Goal: Task Accomplishment & Management: Manage account settings

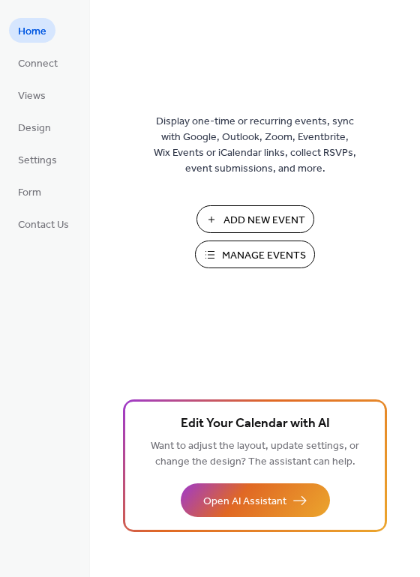
click at [249, 261] on span "Manage Events" at bounding box center [264, 256] width 84 height 16
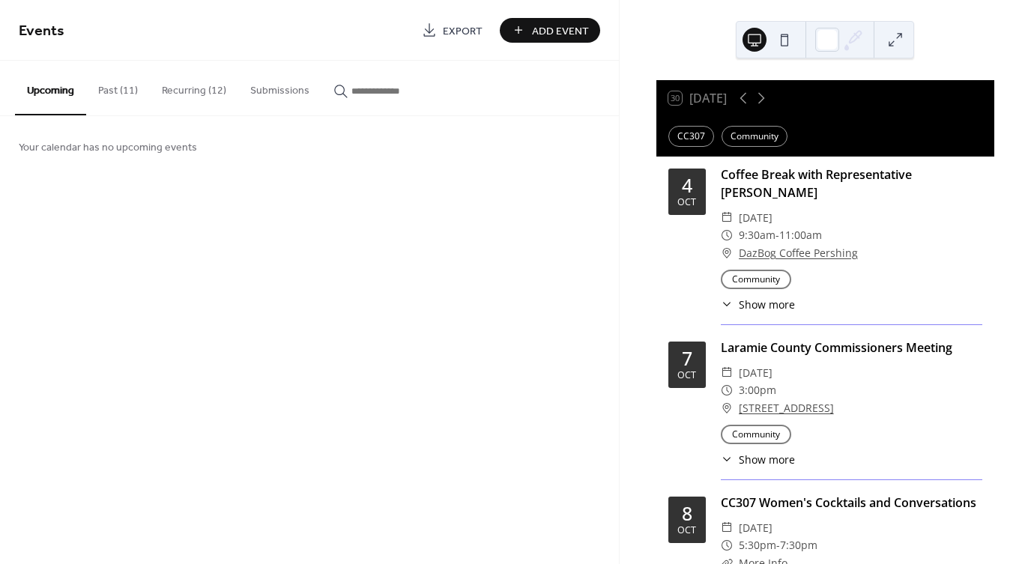
click at [124, 92] on button "Past (11)" at bounding box center [118, 87] width 64 height 53
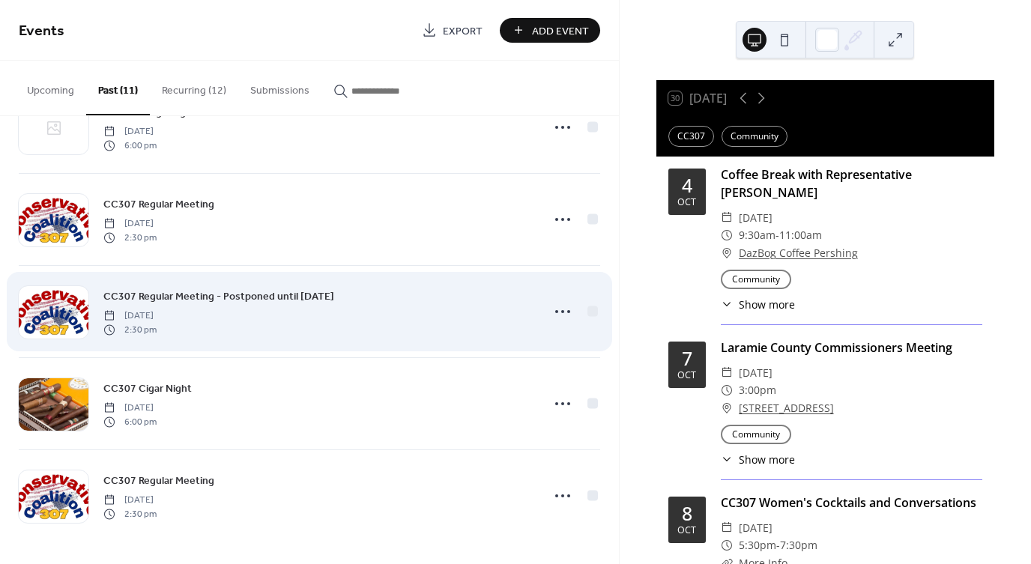
scroll to position [610, 0]
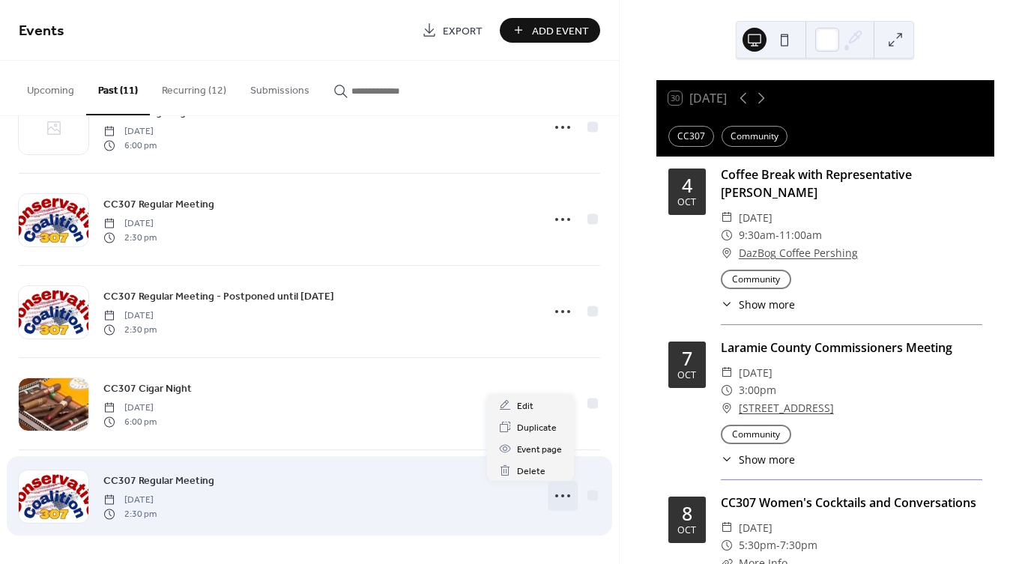
click at [558, 499] on icon at bounding box center [563, 496] width 24 height 24
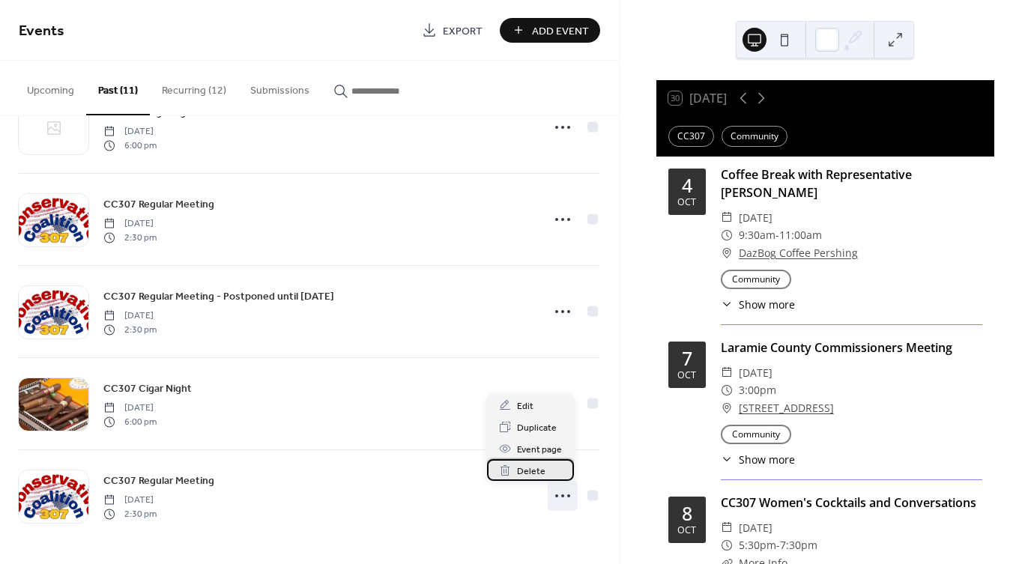
click at [536, 468] on span "Delete" at bounding box center [531, 472] width 28 height 16
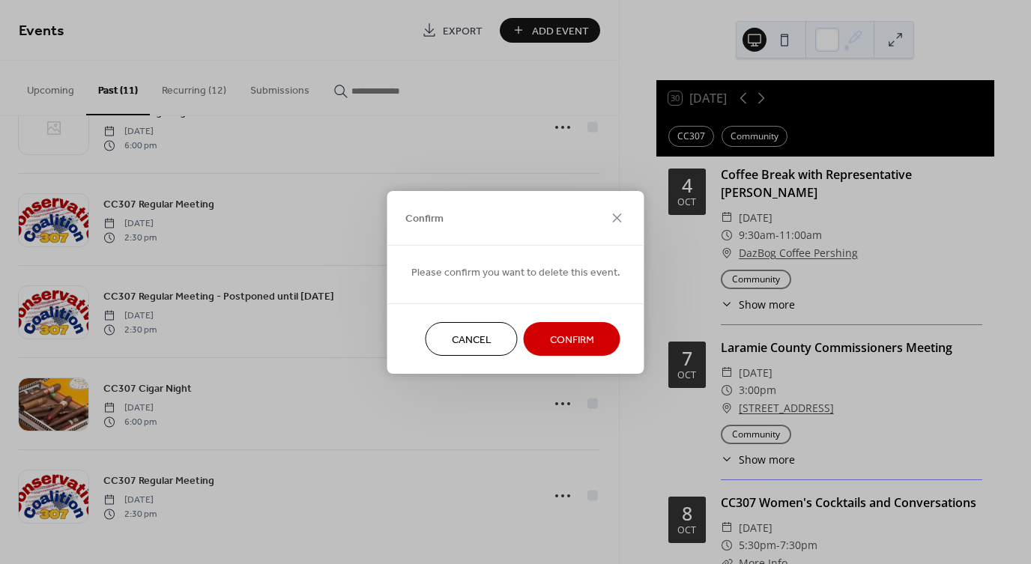
click at [550, 333] on span "Confirm" at bounding box center [572, 340] width 44 height 16
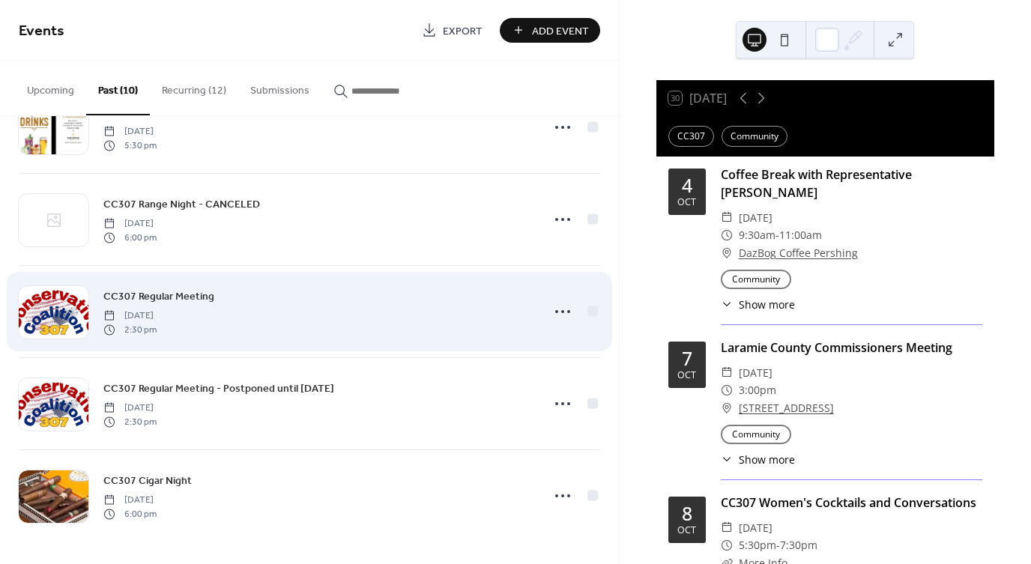
scroll to position [518, 0]
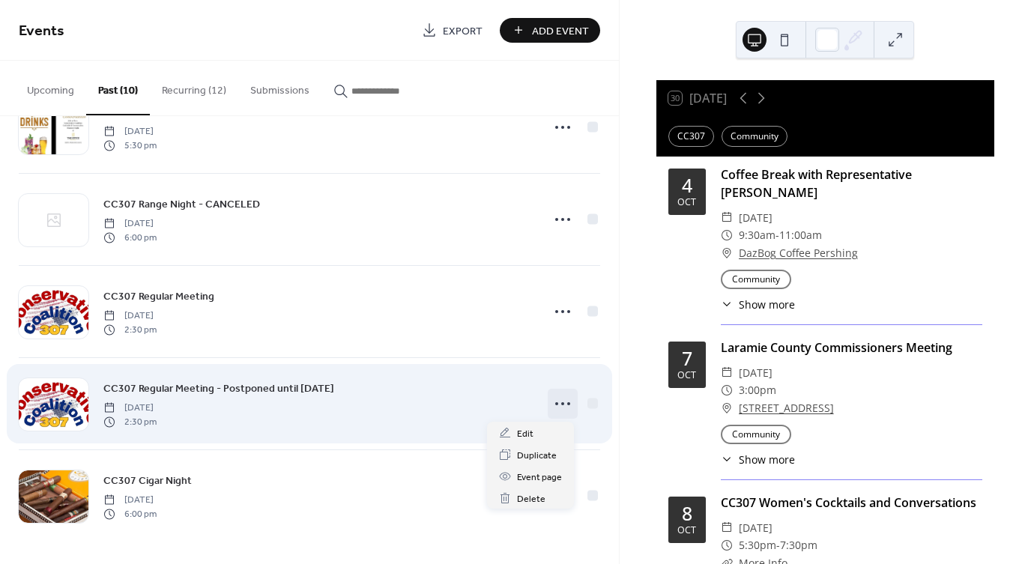
click at [555, 405] on icon at bounding box center [563, 404] width 24 height 24
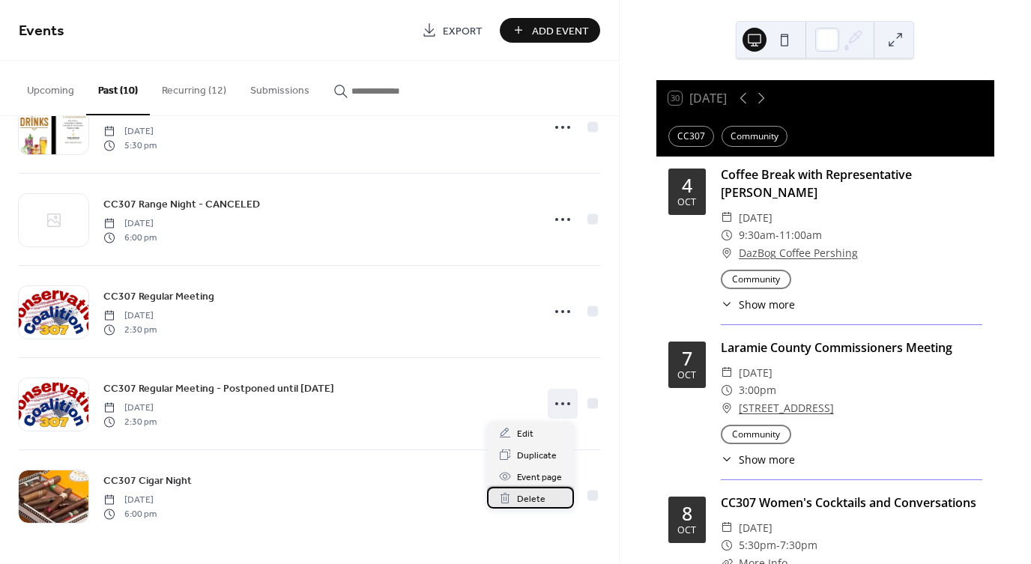
click at [527, 500] on span "Delete" at bounding box center [531, 499] width 28 height 16
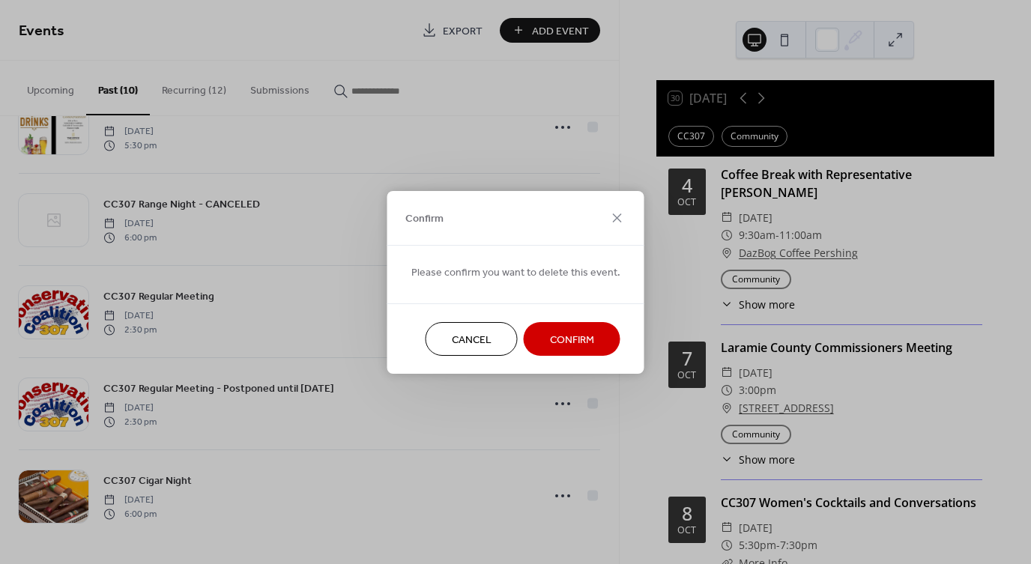
click at [583, 337] on span "Confirm" at bounding box center [572, 340] width 44 height 16
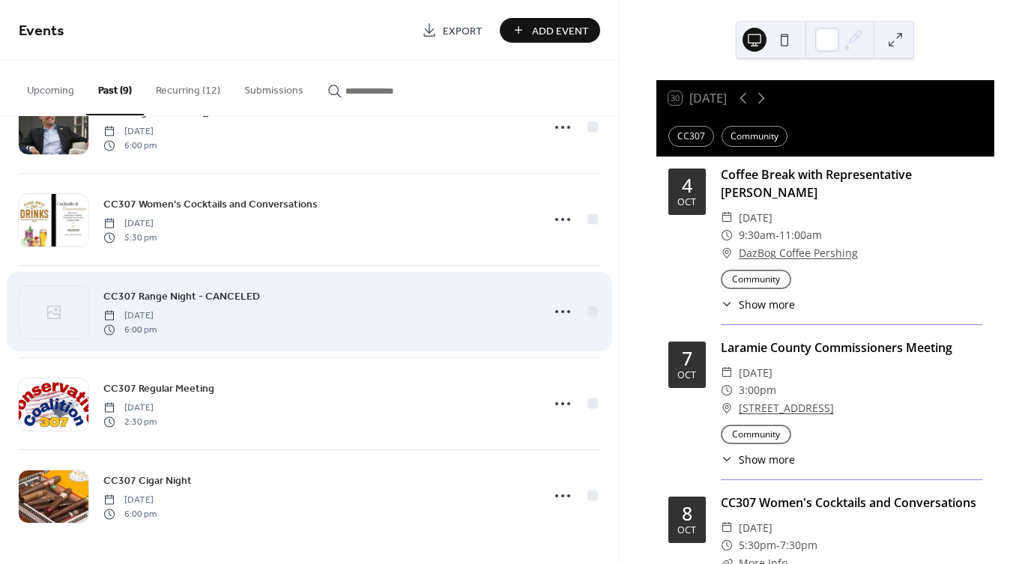
scroll to position [426, 0]
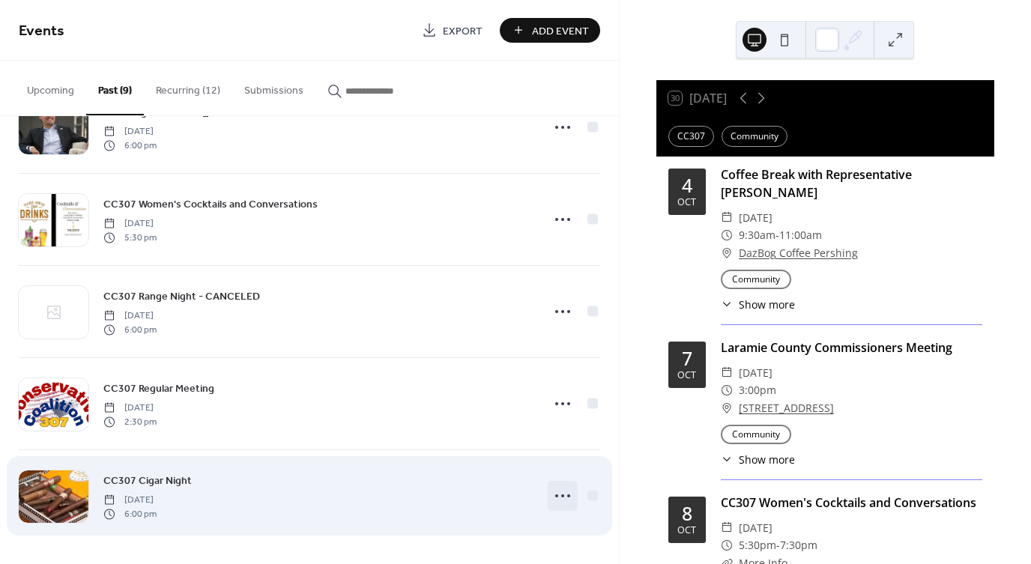
click at [554, 500] on icon at bounding box center [563, 496] width 24 height 24
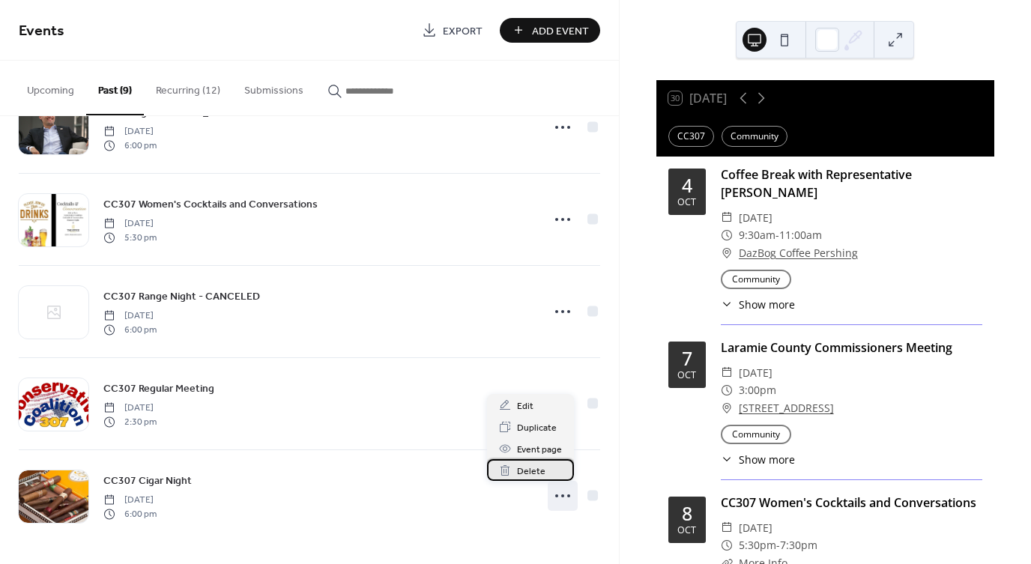
click at [536, 473] on span "Delete" at bounding box center [531, 472] width 28 height 16
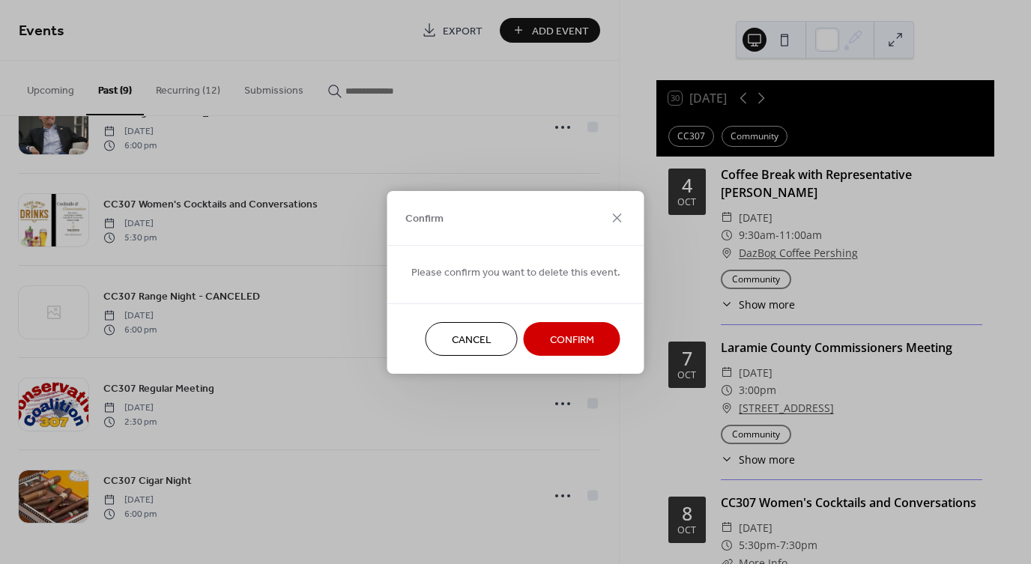
click at [577, 342] on span "Confirm" at bounding box center [572, 340] width 44 height 16
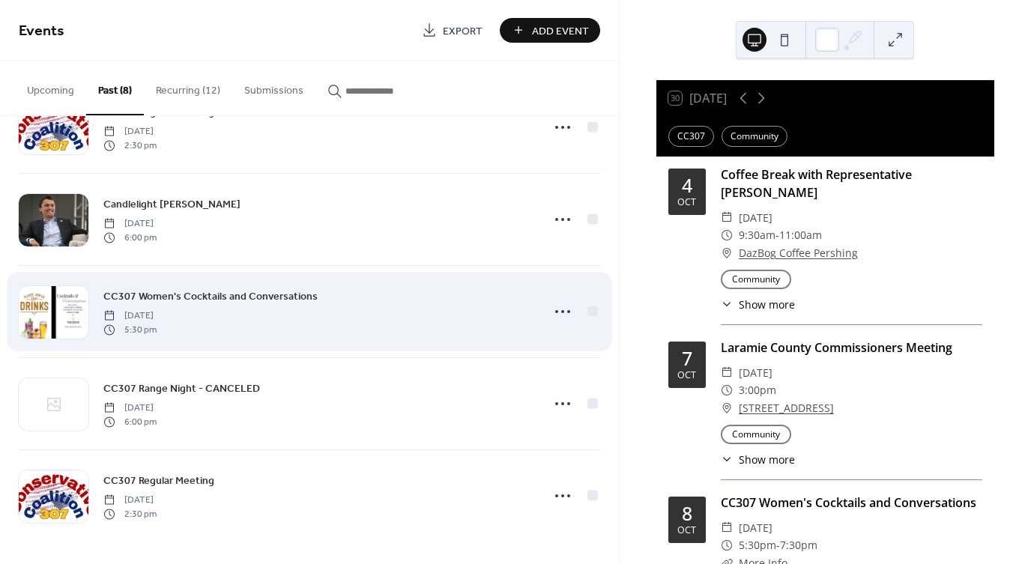
scroll to position [333, 0]
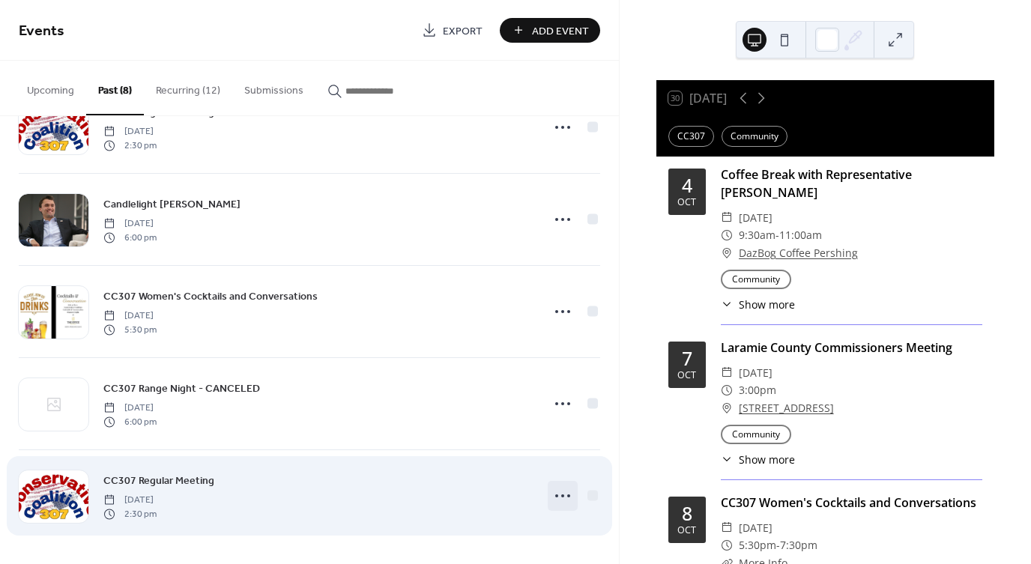
click at [554, 494] on icon at bounding box center [563, 496] width 24 height 24
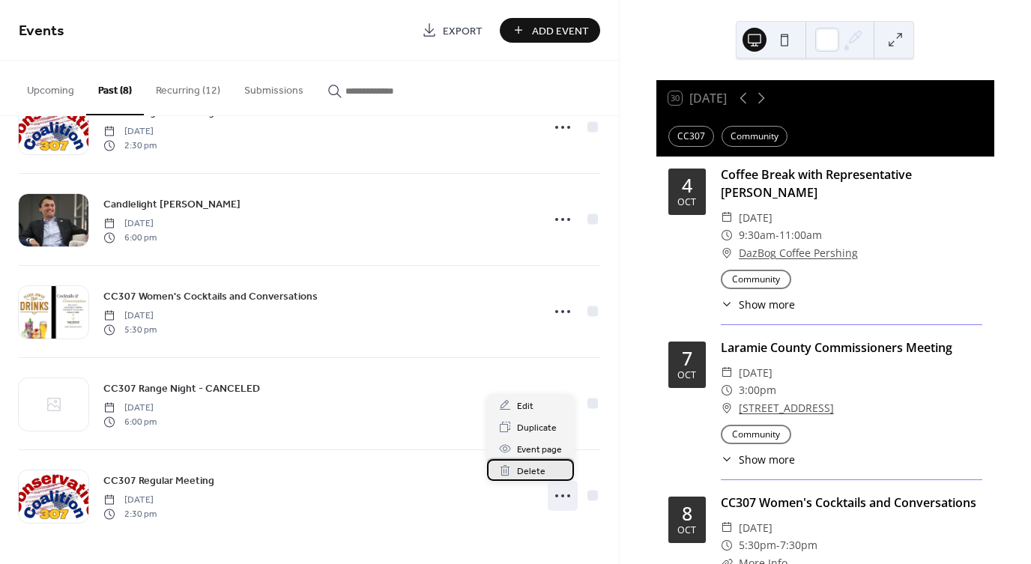
click at [538, 473] on span "Delete" at bounding box center [531, 472] width 28 height 16
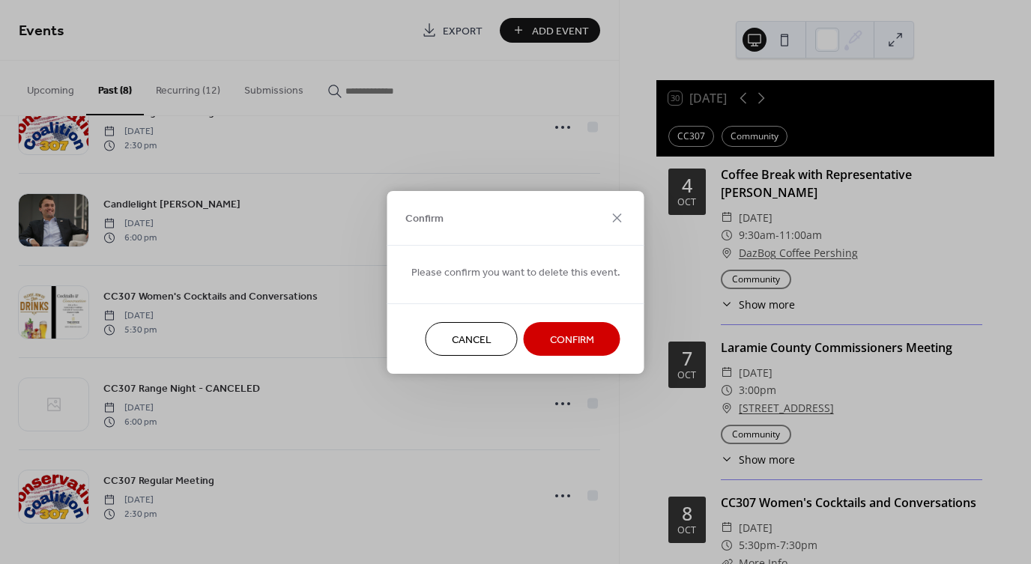
click at [559, 335] on span "Confirm" at bounding box center [572, 340] width 44 height 16
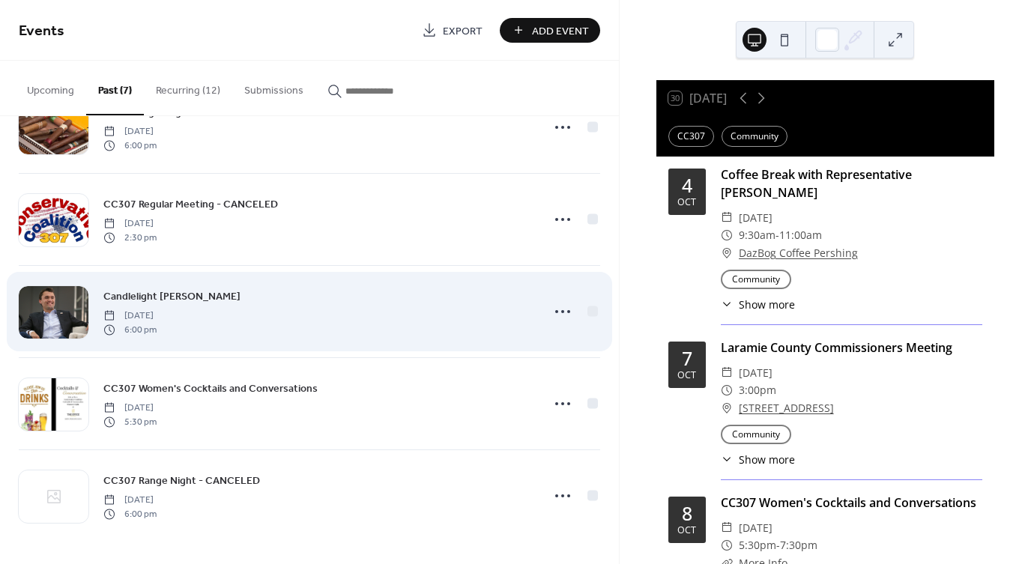
scroll to position [241, 0]
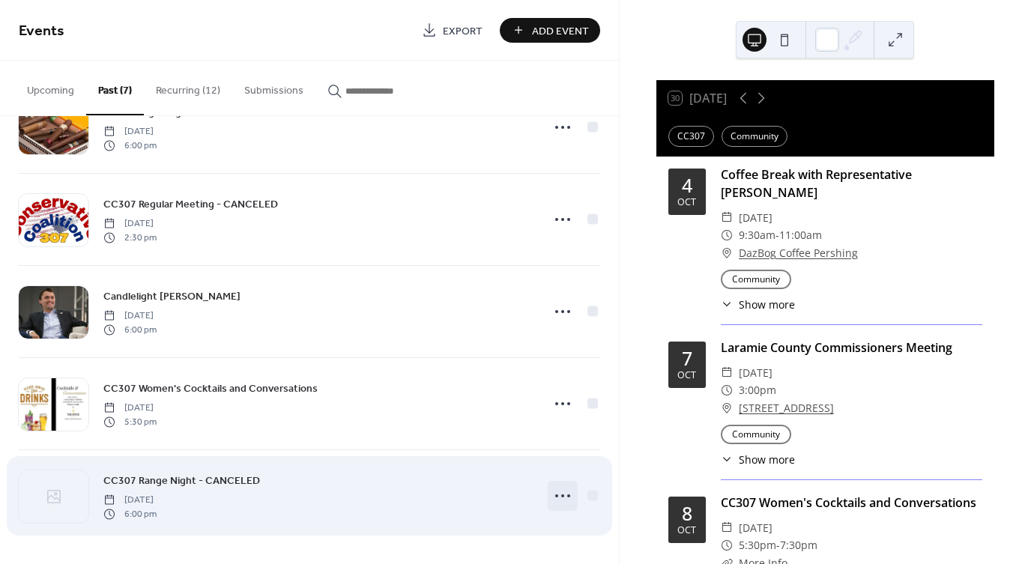
click at [551, 491] on icon at bounding box center [563, 496] width 24 height 24
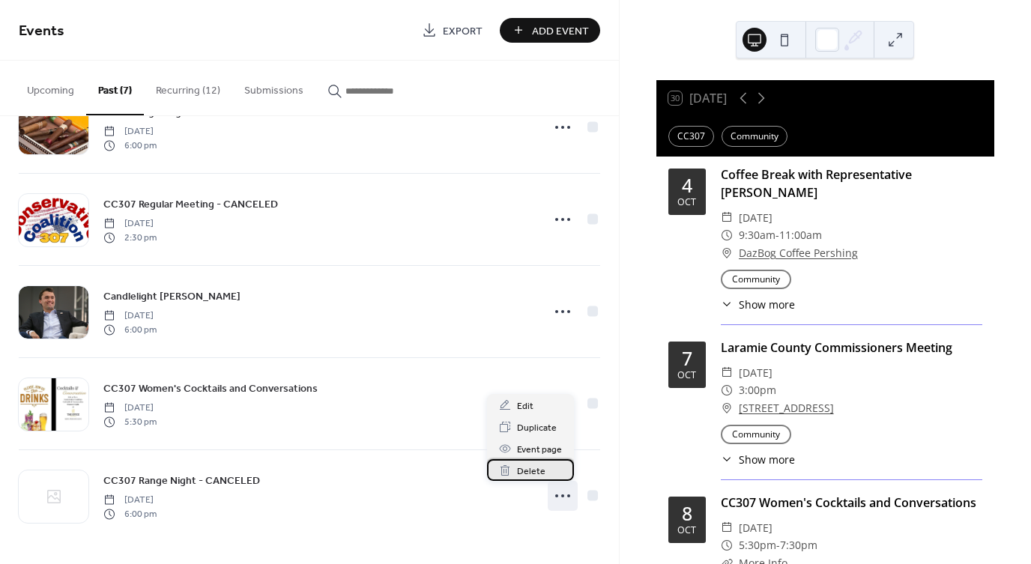
click at [533, 474] on span "Delete" at bounding box center [531, 472] width 28 height 16
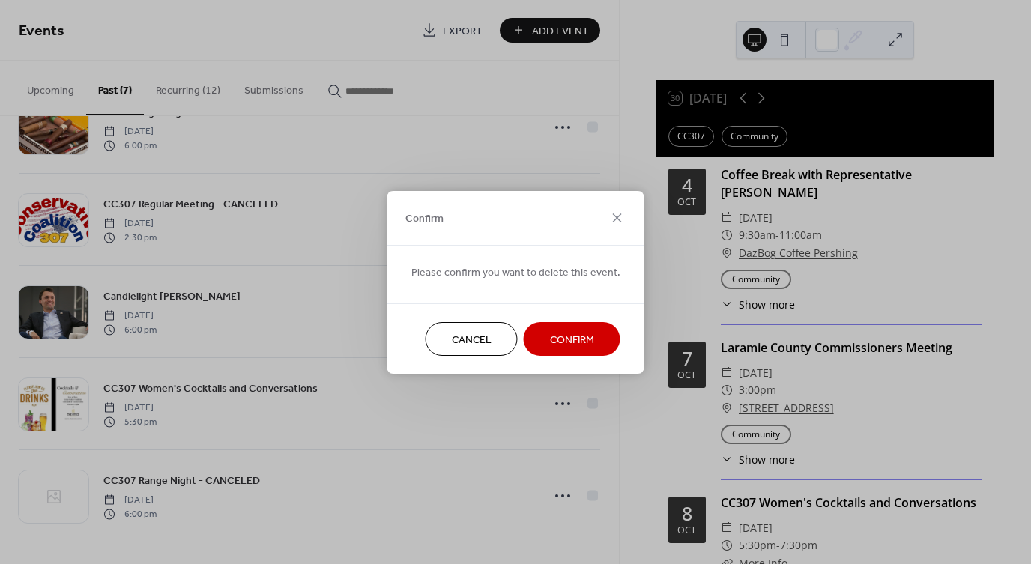
click at [584, 339] on span "Confirm" at bounding box center [572, 340] width 44 height 16
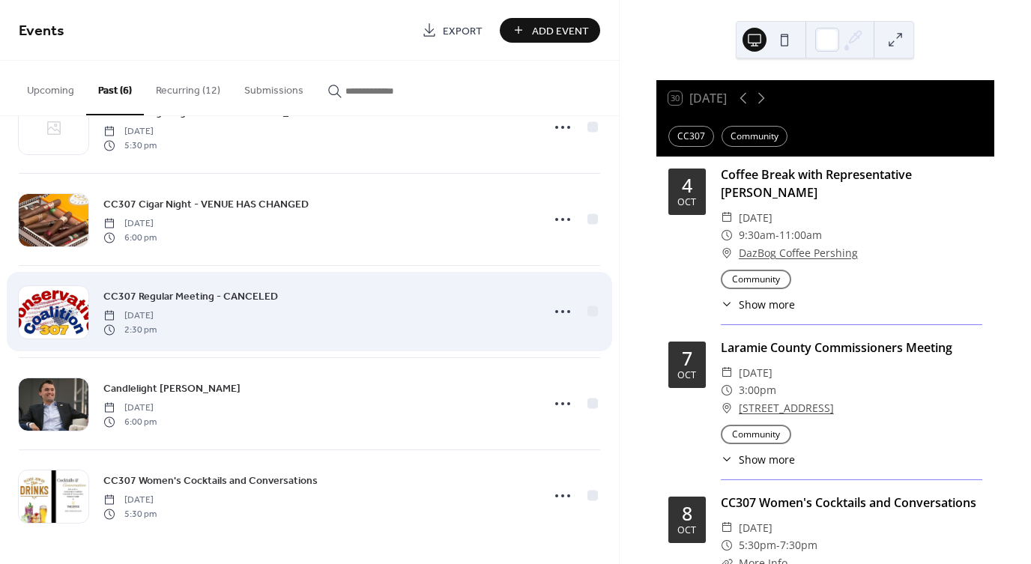
scroll to position [149, 0]
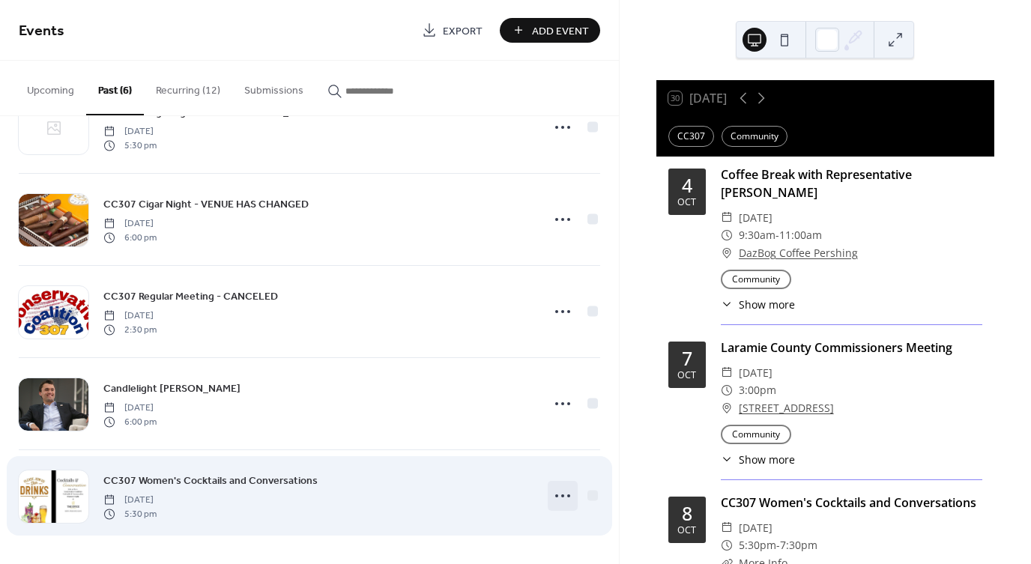
click at [552, 493] on icon at bounding box center [563, 496] width 24 height 24
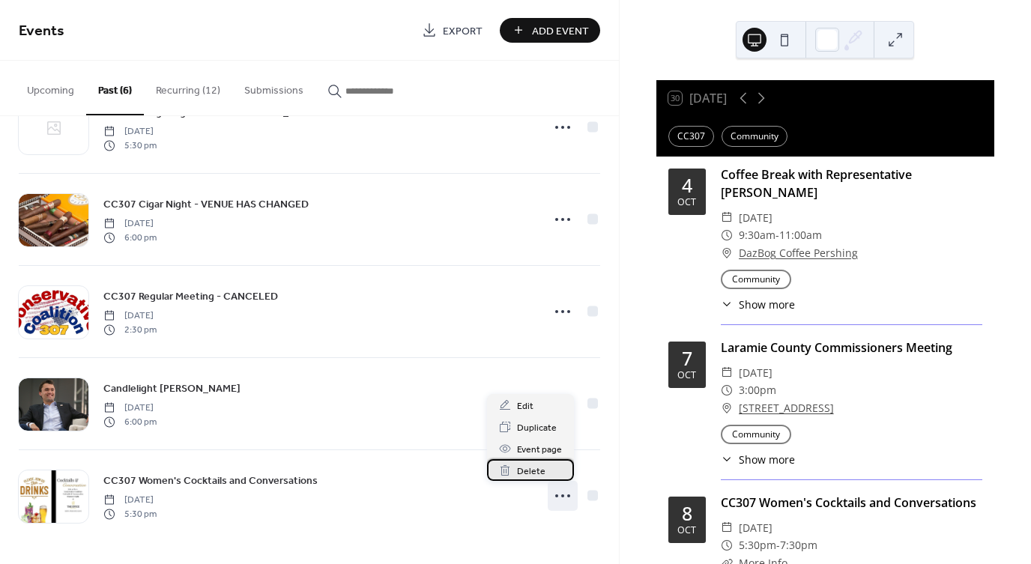
click at [527, 470] on span "Delete" at bounding box center [531, 472] width 28 height 16
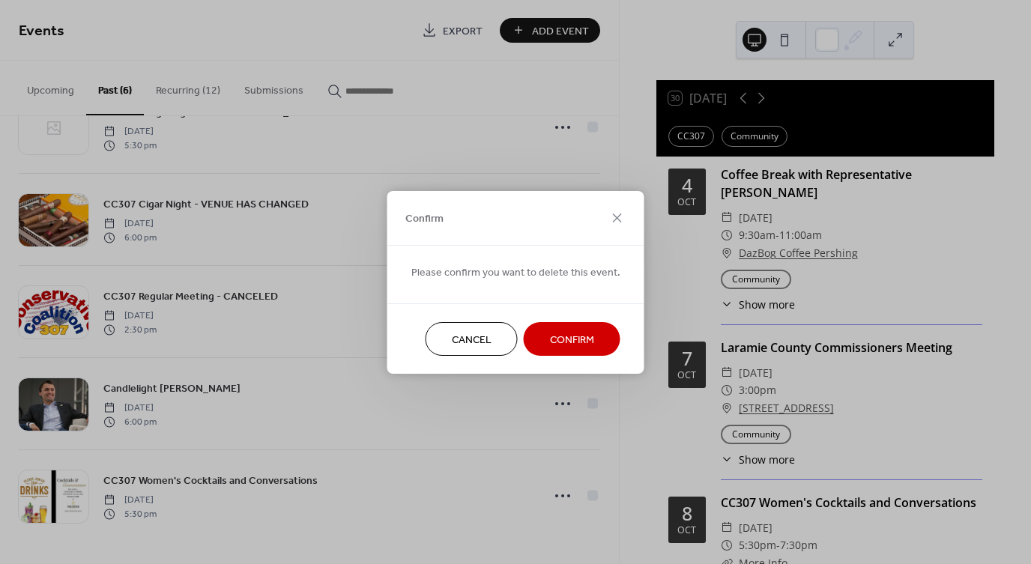
click at [551, 340] on span "Confirm" at bounding box center [572, 340] width 44 height 16
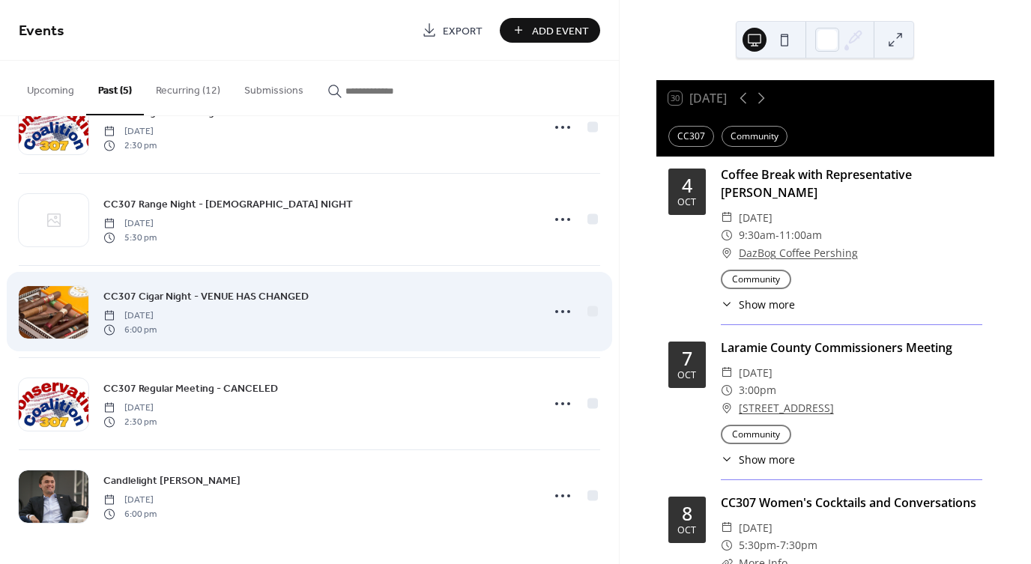
scroll to position [57, 0]
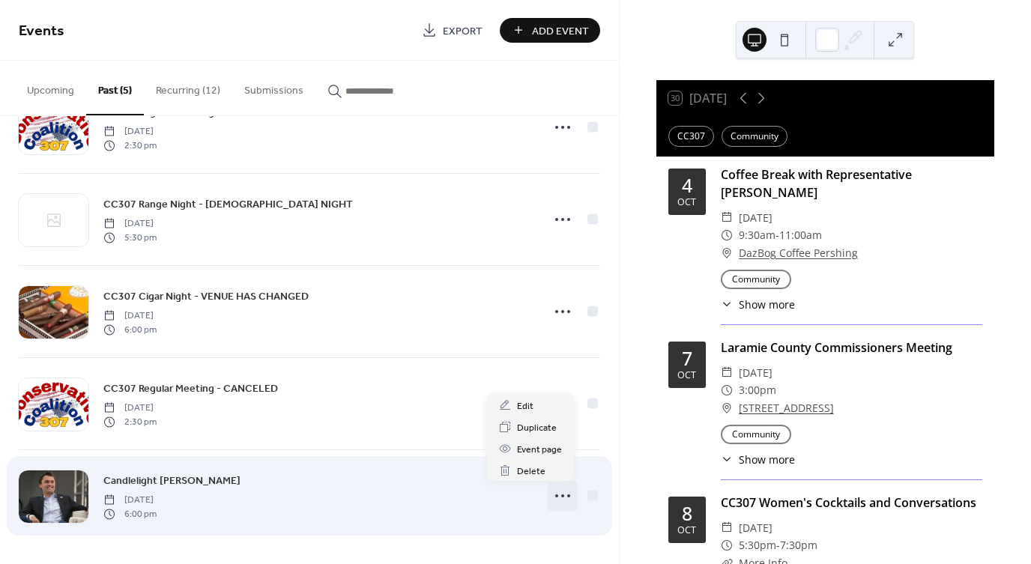
click at [555, 497] on circle at bounding box center [556, 495] width 3 height 3
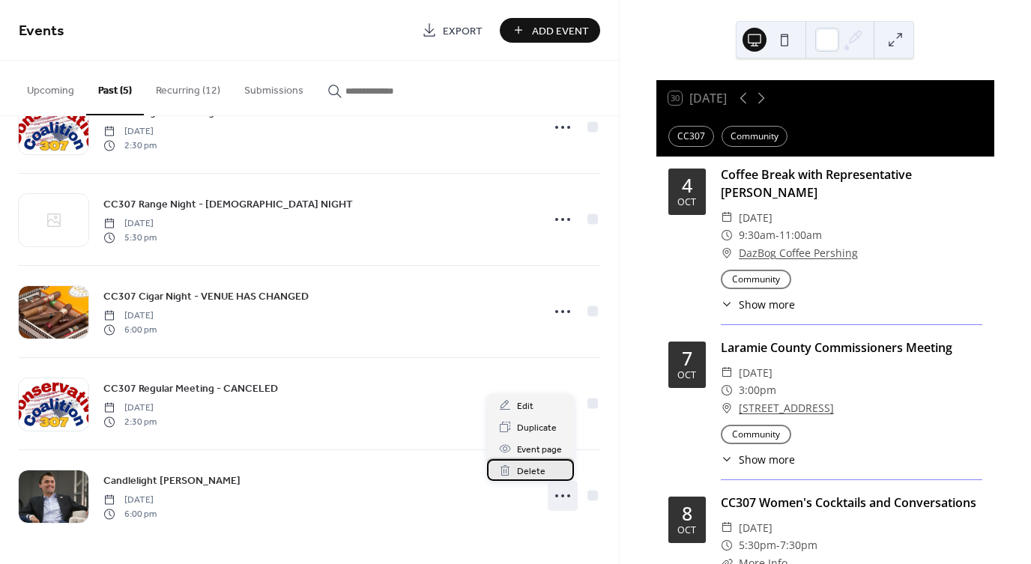
click at [540, 465] on span "Delete" at bounding box center [531, 472] width 28 height 16
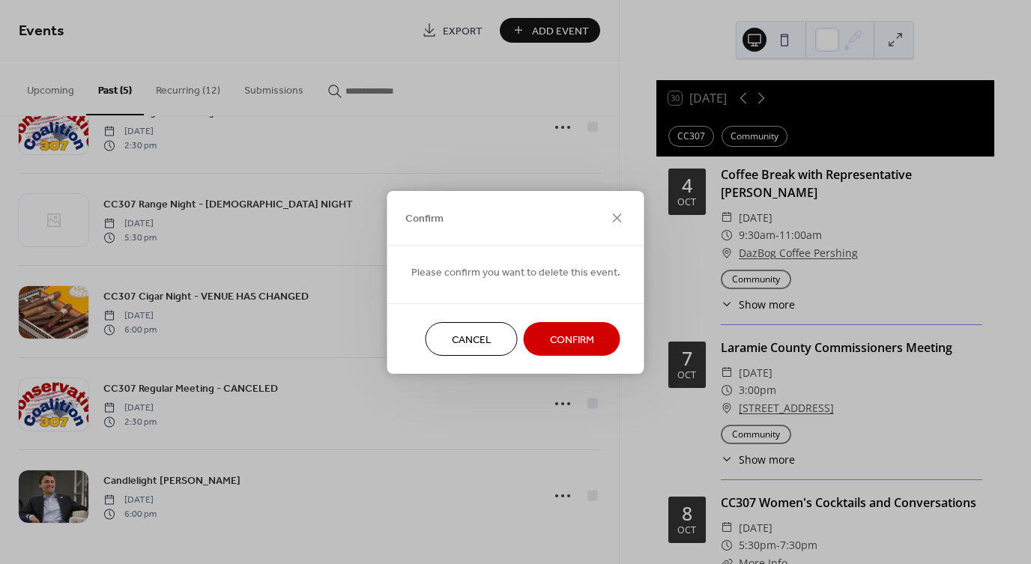
click at [573, 336] on span "Confirm" at bounding box center [572, 340] width 44 height 16
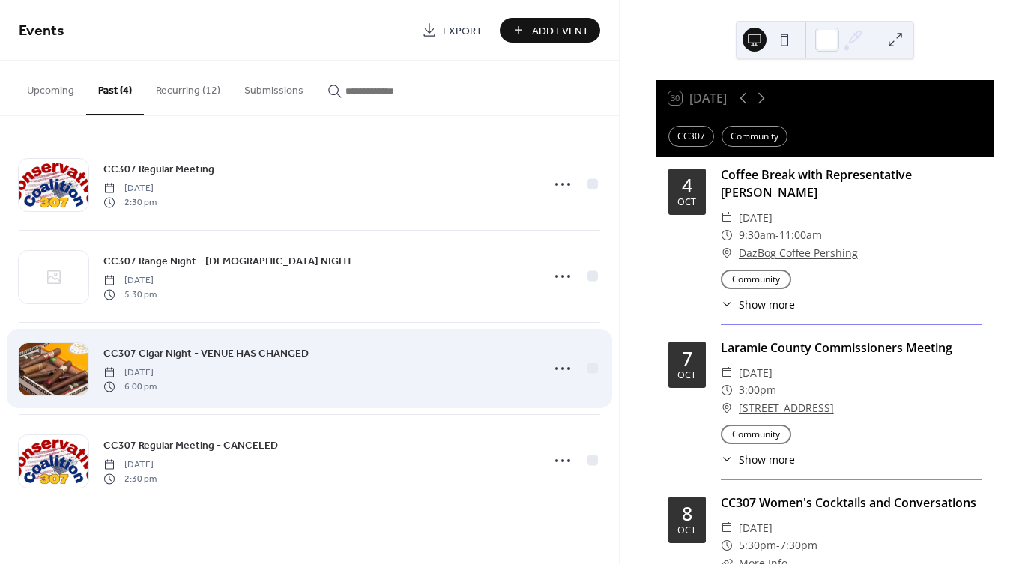
scroll to position [0, 0]
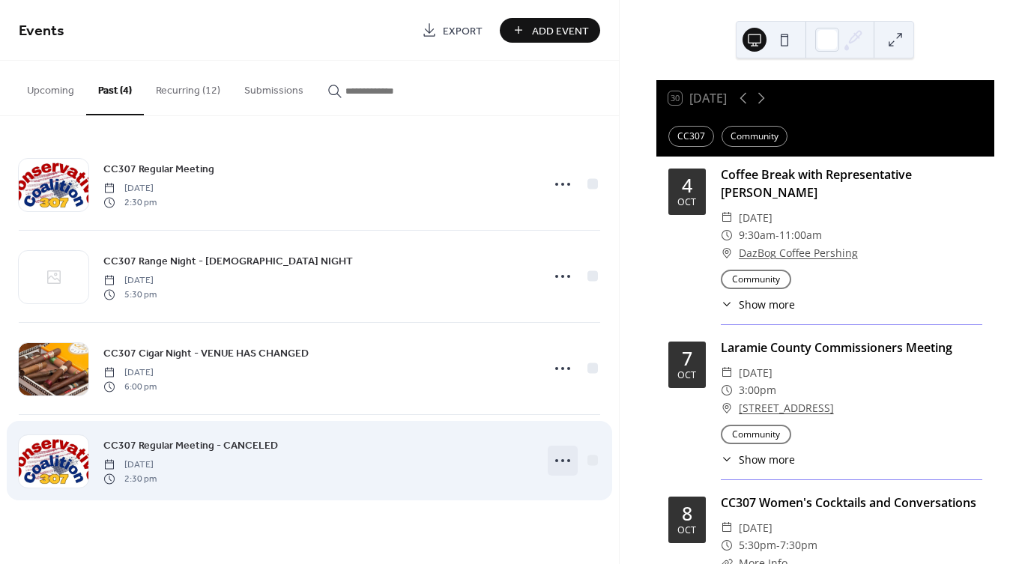
click at [551, 458] on icon at bounding box center [563, 461] width 24 height 24
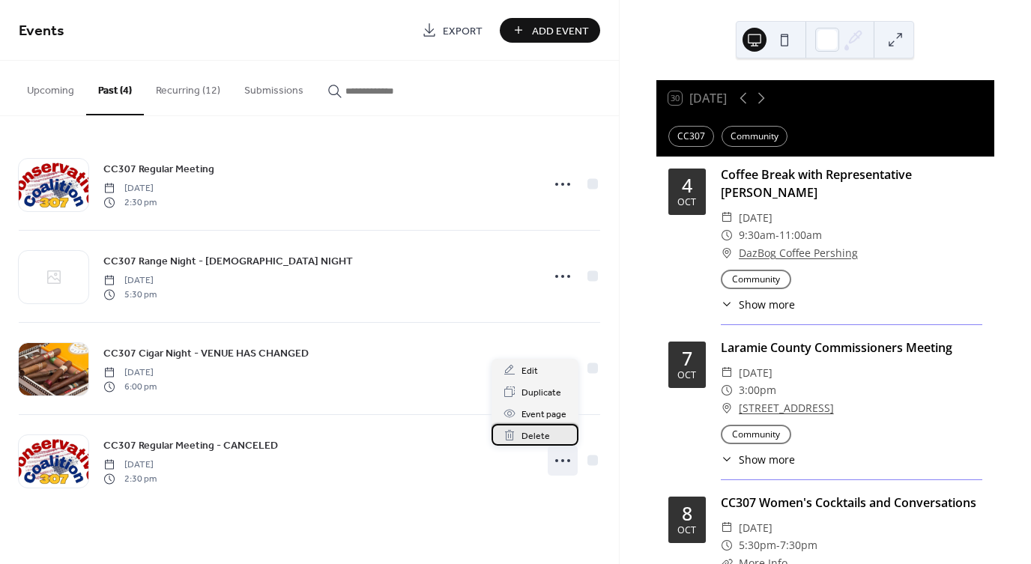
click at [527, 435] on span "Delete" at bounding box center [535, 437] width 28 height 16
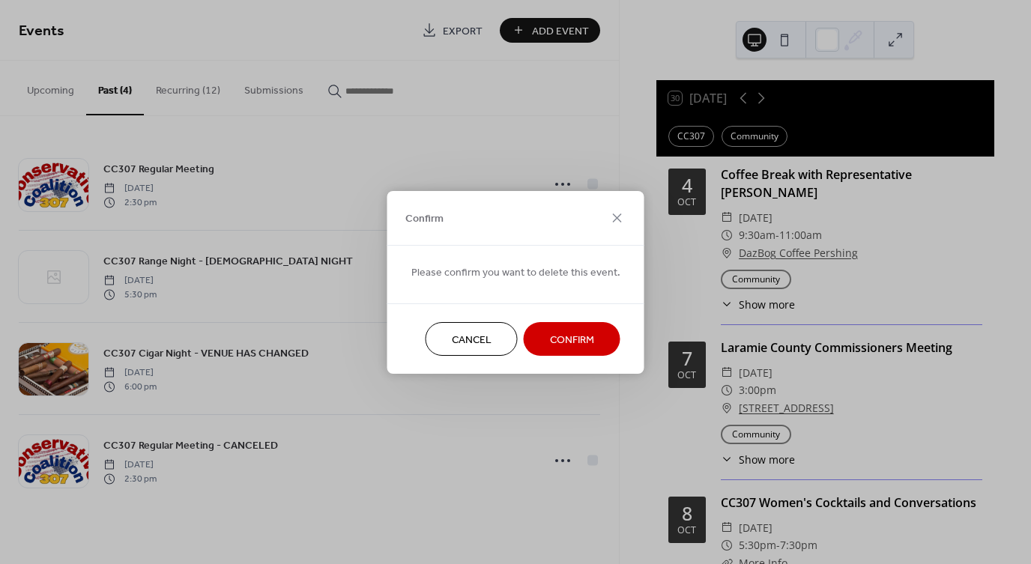
click at [576, 338] on span "Confirm" at bounding box center [572, 340] width 44 height 16
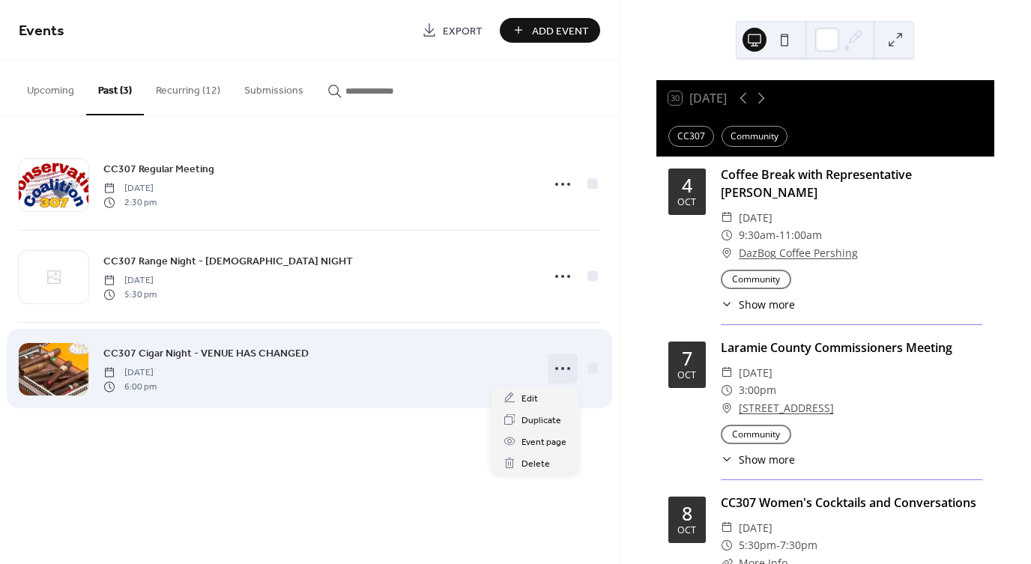
click at [563, 372] on icon at bounding box center [563, 369] width 24 height 24
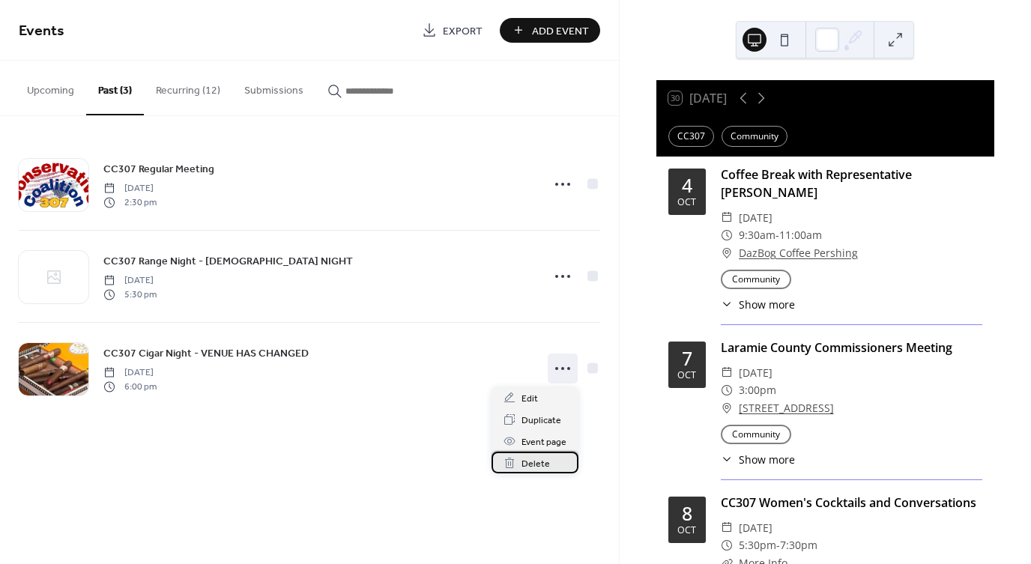
click at [529, 464] on span "Delete" at bounding box center [535, 464] width 28 height 16
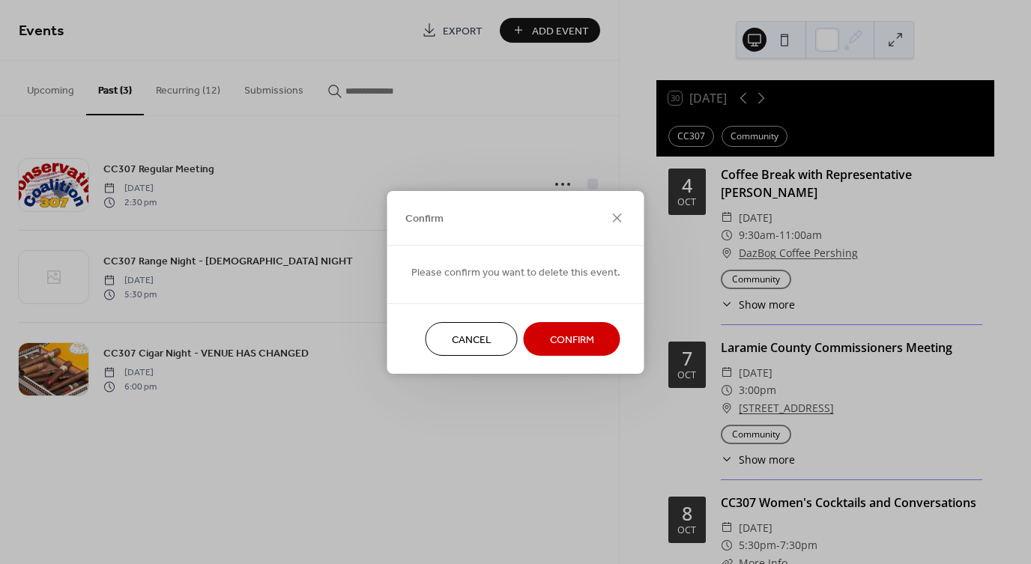
click at [580, 334] on span "Confirm" at bounding box center [572, 340] width 44 height 16
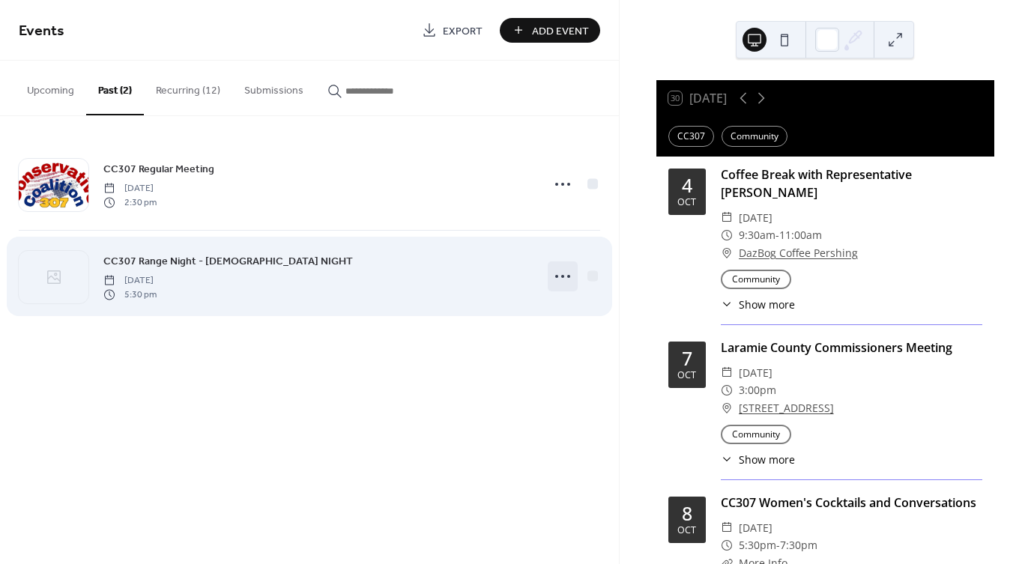
click at [563, 276] on circle at bounding box center [562, 276] width 3 height 3
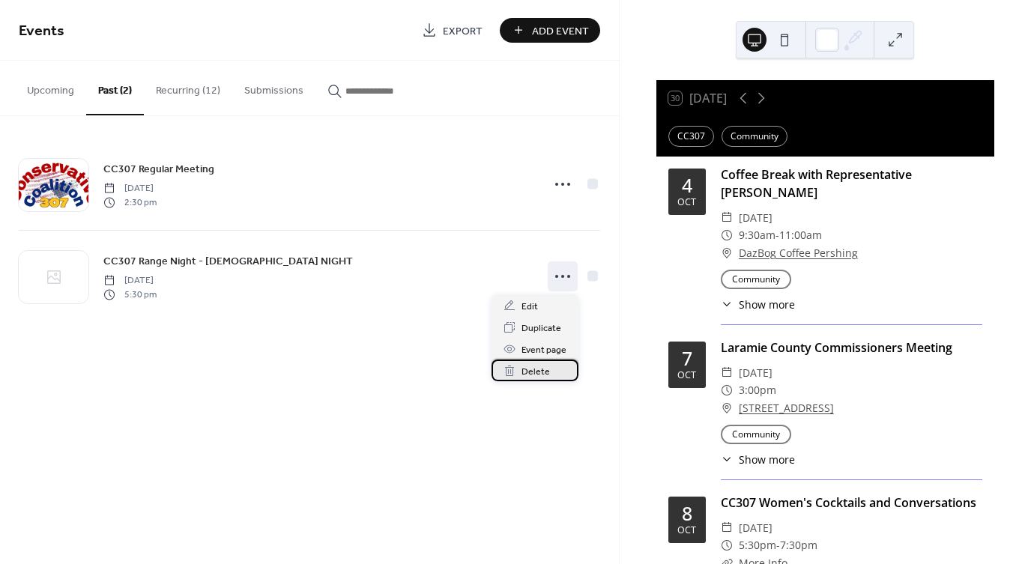
click at [532, 373] on span "Delete" at bounding box center [535, 372] width 28 height 16
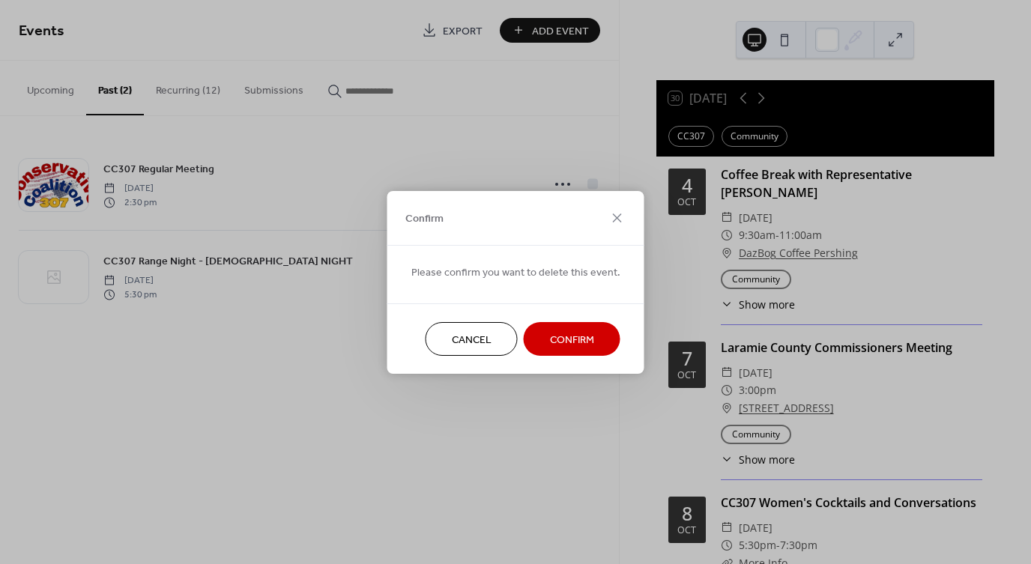
click at [557, 336] on span "Confirm" at bounding box center [572, 340] width 44 height 16
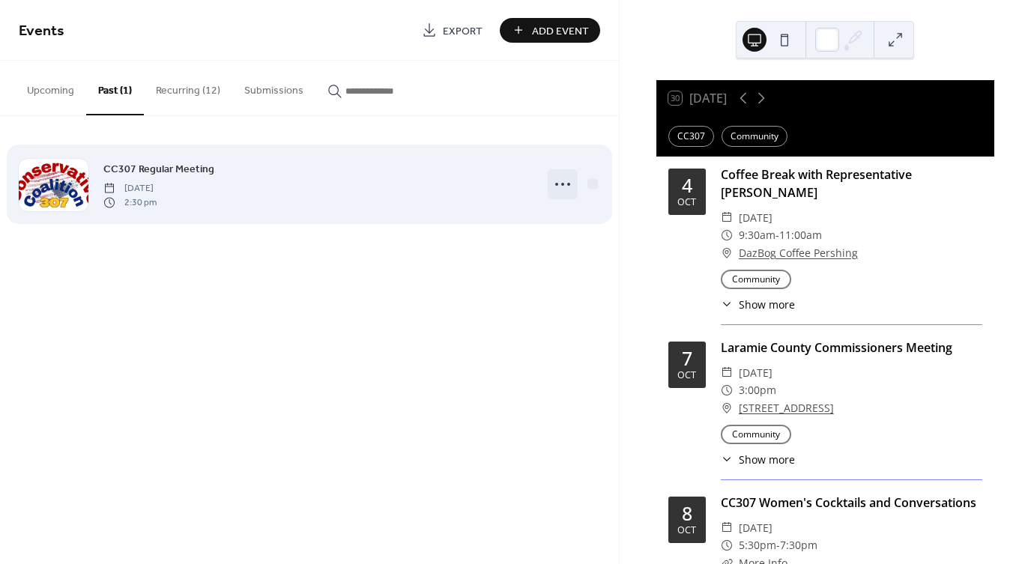
click at [563, 183] on icon at bounding box center [563, 184] width 24 height 24
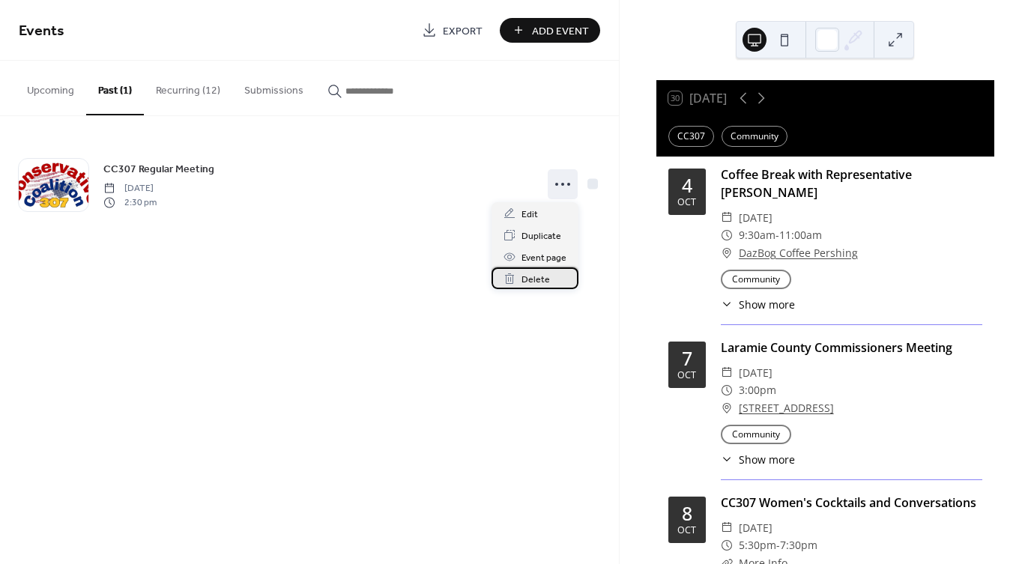
click at [544, 277] on span "Delete" at bounding box center [535, 280] width 28 height 16
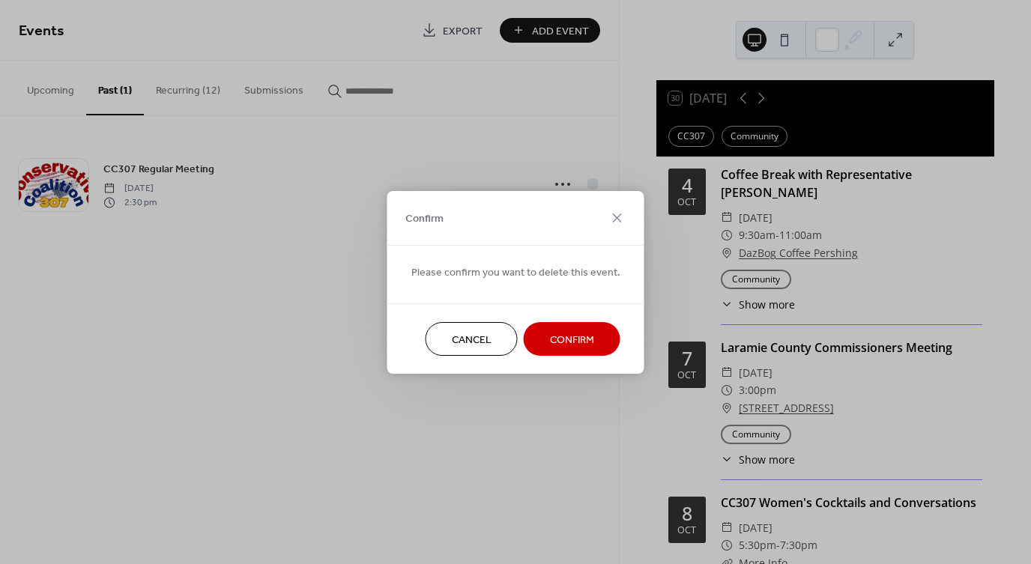
click at [557, 339] on span "Confirm" at bounding box center [572, 340] width 44 height 16
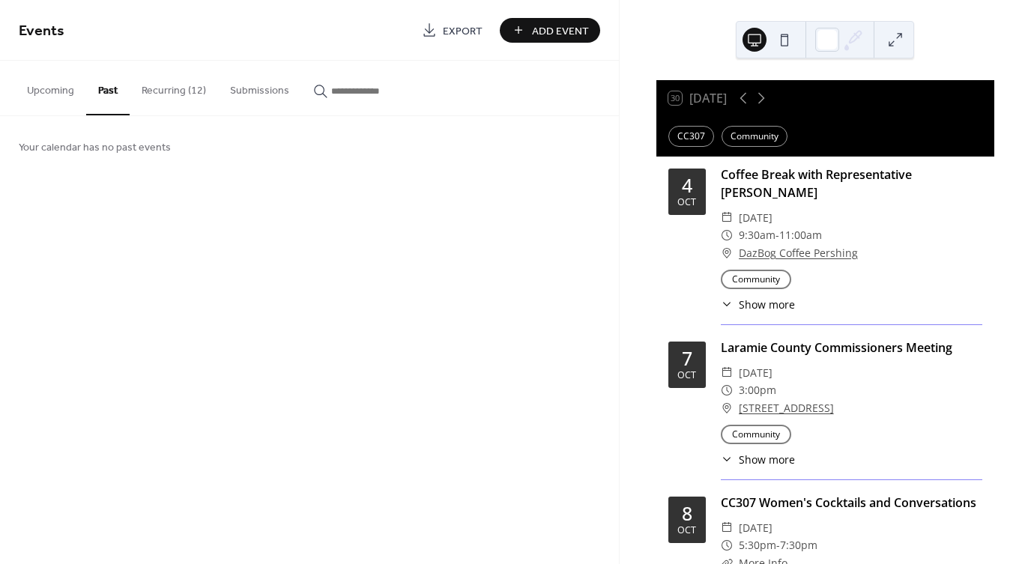
click at [158, 92] on button "Recurring (12)" at bounding box center [174, 87] width 88 height 53
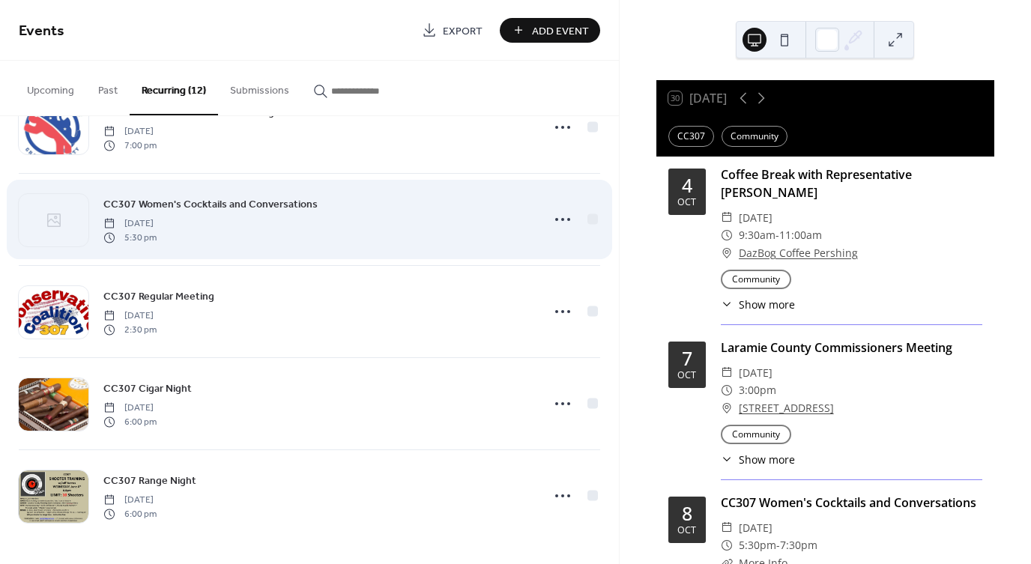
scroll to position [702, 0]
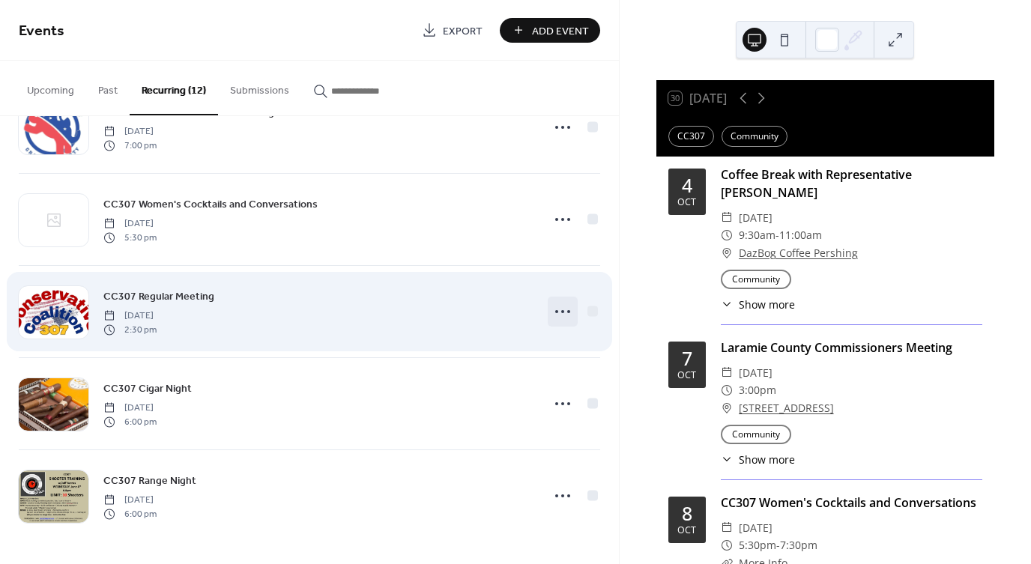
click at [557, 314] on icon at bounding box center [563, 312] width 24 height 24
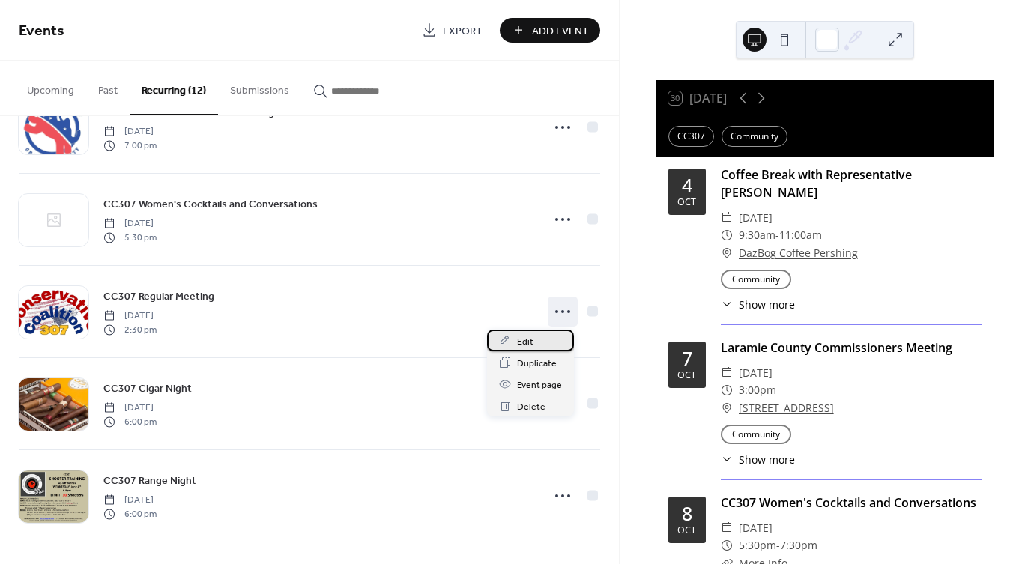
click at [525, 341] on span "Edit" at bounding box center [525, 342] width 16 height 16
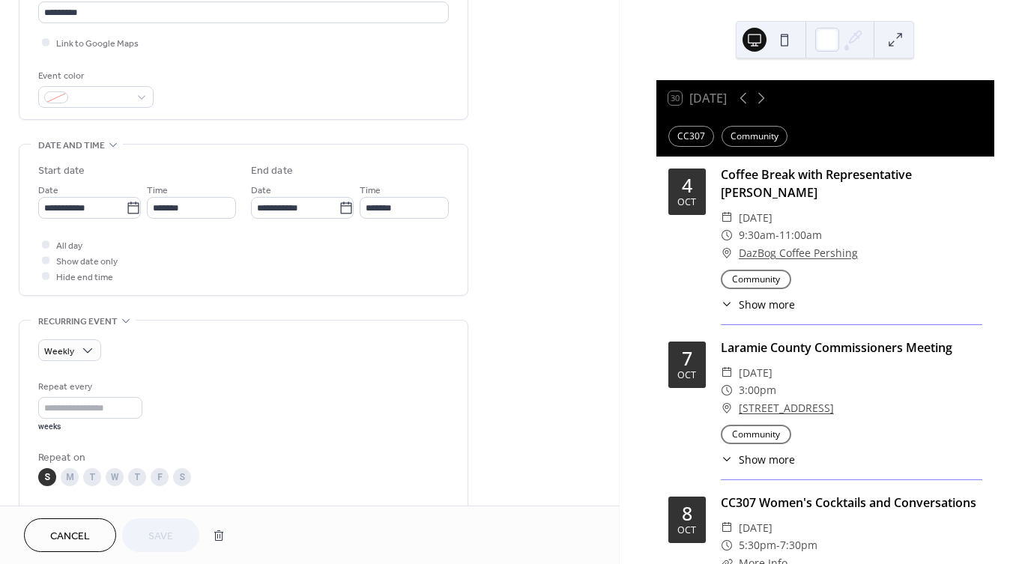
scroll to position [374, 0]
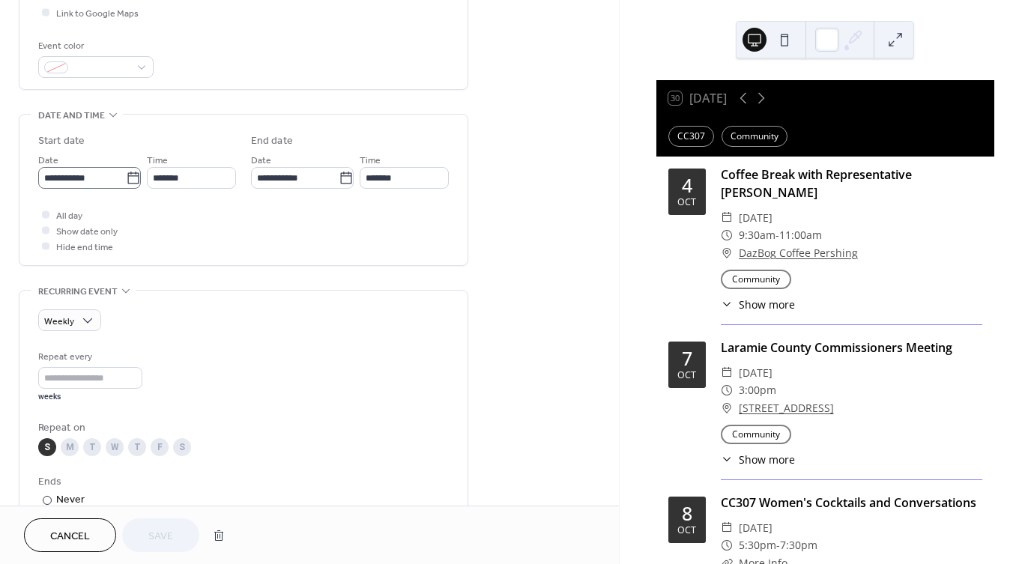
click at [126, 178] on icon at bounding box center [133, 178] width 15 height 15
click at [124, 178] on input "**********" at bounding box center [82, 178] width 88 height 22
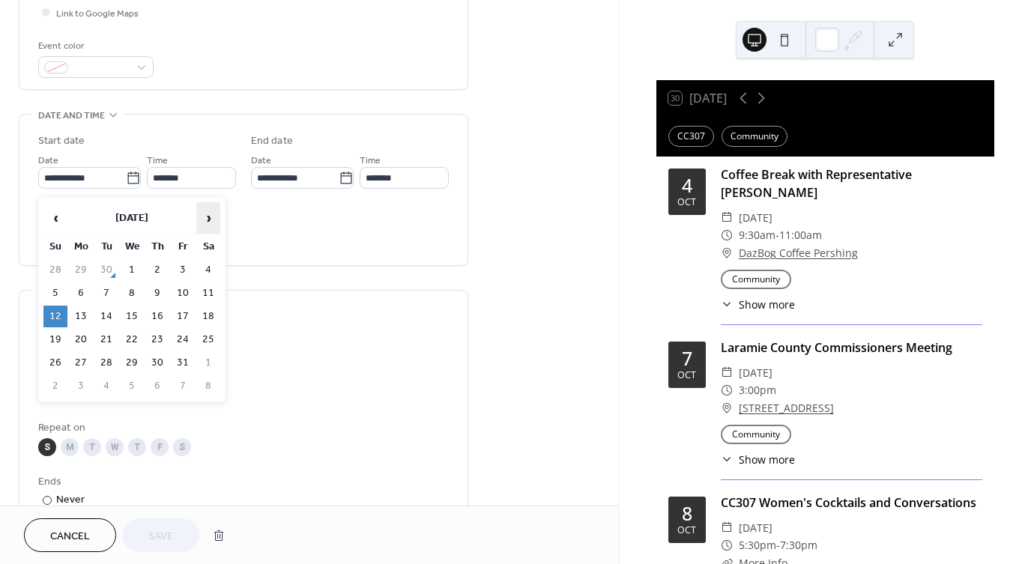
click at [207, 218] on span "›" at bounding box center [208, 218] width 22 height 30
click at [55, 294] on td "2" at bounding box center [55, 293] width 24 height 22
type input "**********"
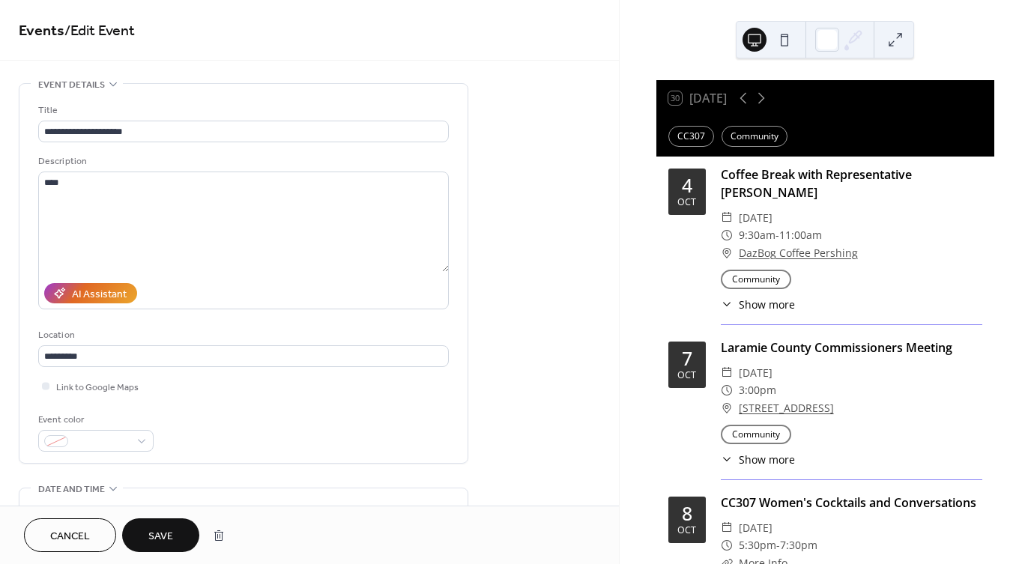
scroll to position [0, 0]
click at [159, 545] on span "Save" at bounding box center [160, 537] width 25 height 16
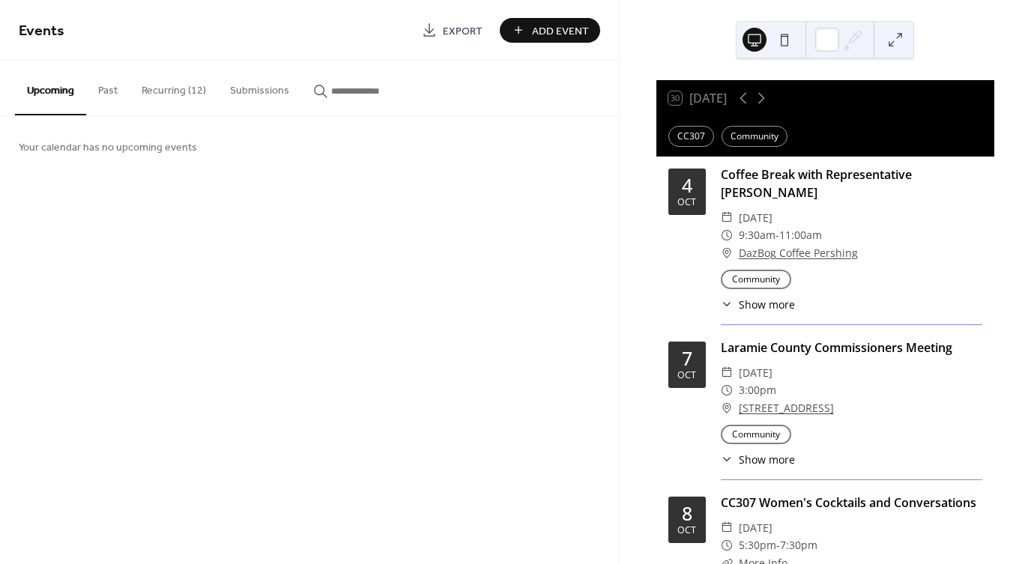
click at [163, 96] on button "Recurring (12)" at bounding box center [174, 87] width 88 height 53
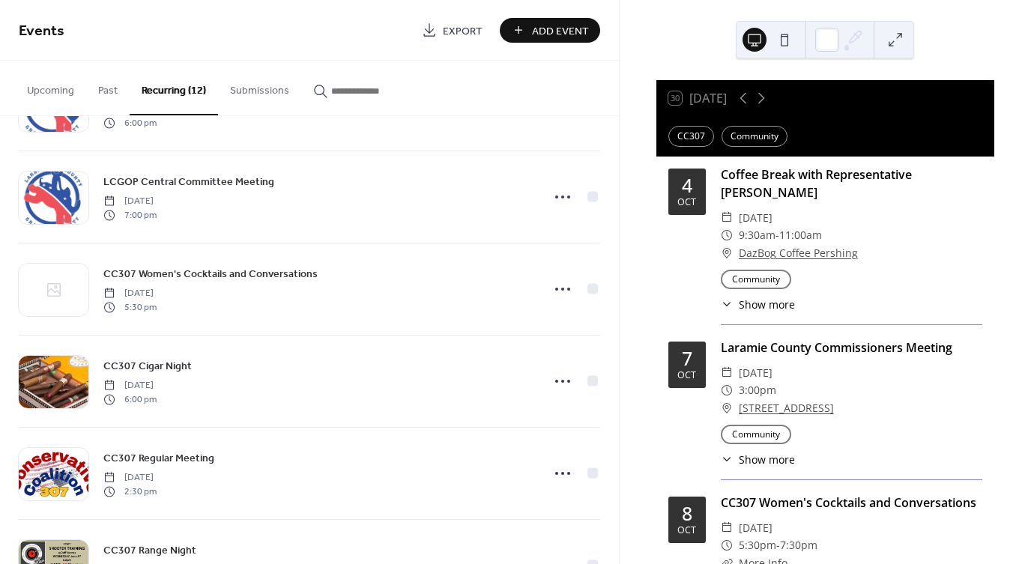
scroll to position [633, 0]
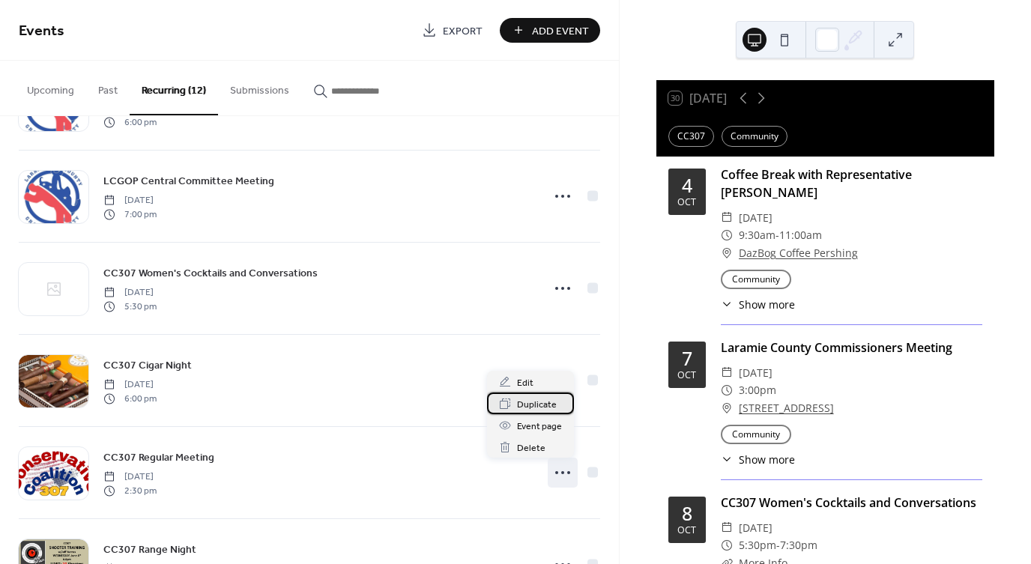
click at [536, 406] on span "Duplicate" at bounding box center [537, 405] width 40 height 16
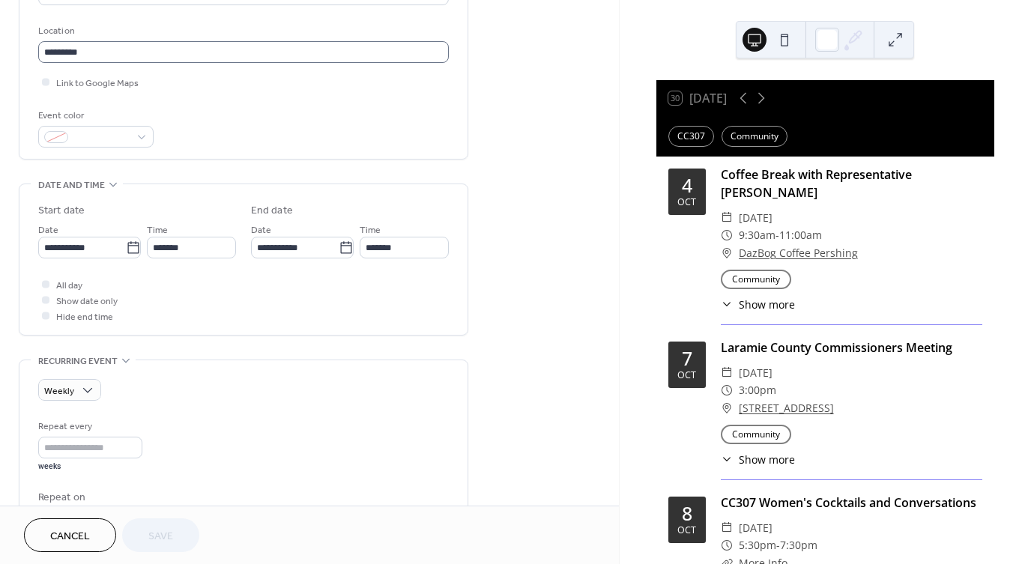
scroll to position [310, 0]
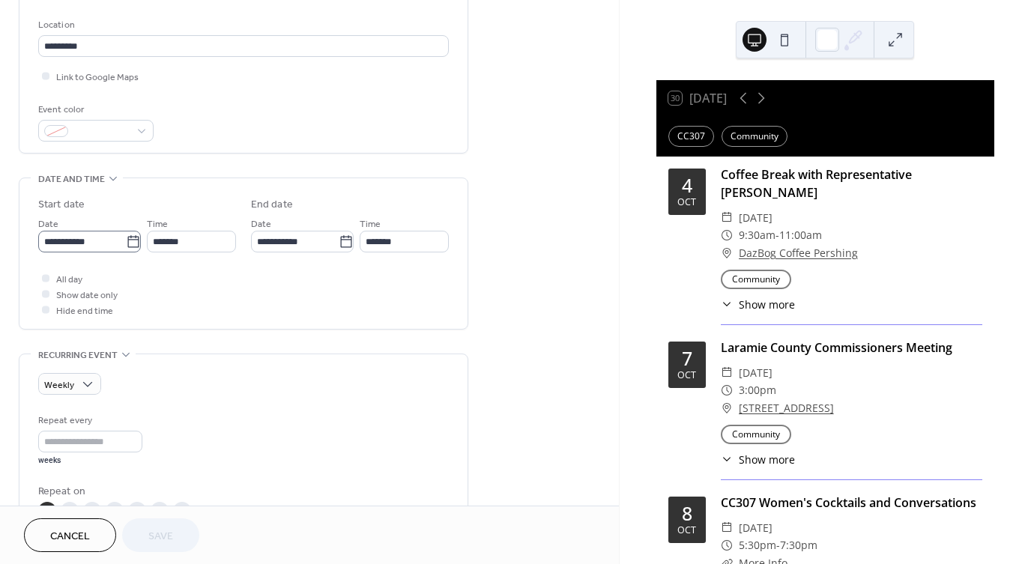
click at [127, 246] on icon at bounding box center [133, 242] width 15 height 15
click at [126, 246] on input "**********" at bounding box center [82, 242] width 88 height 22
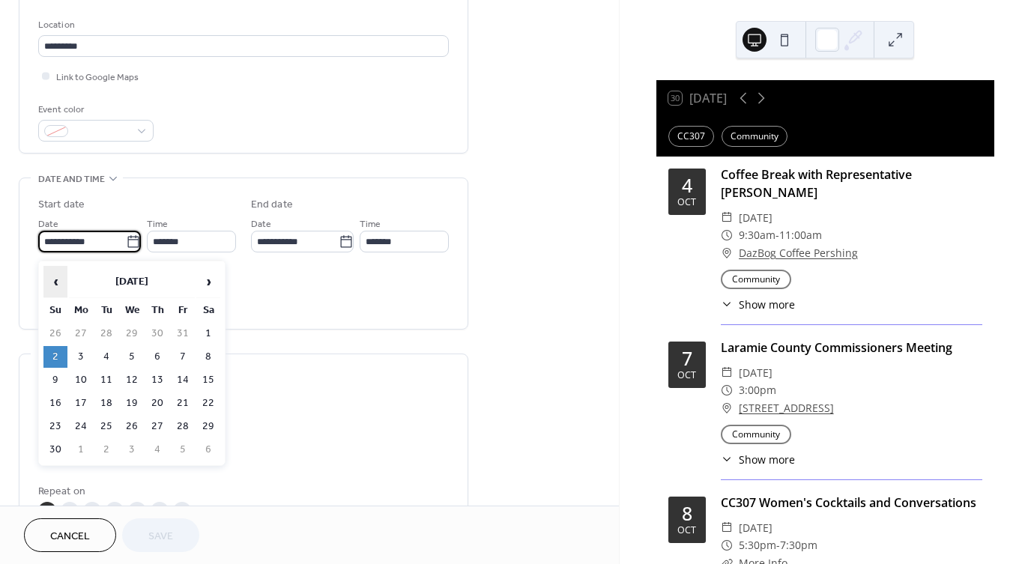
click at [57, 281] on span "‹" at bounding box center [55, 282] width 22 height 30
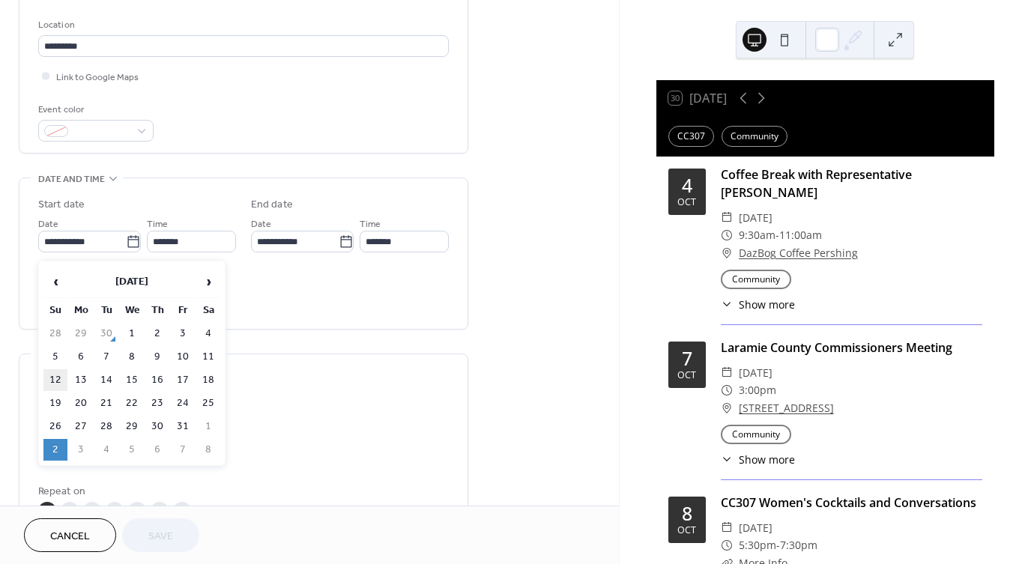
click at [52, 377] on td "12" at bounding box center [55, 380] width 24 height 22
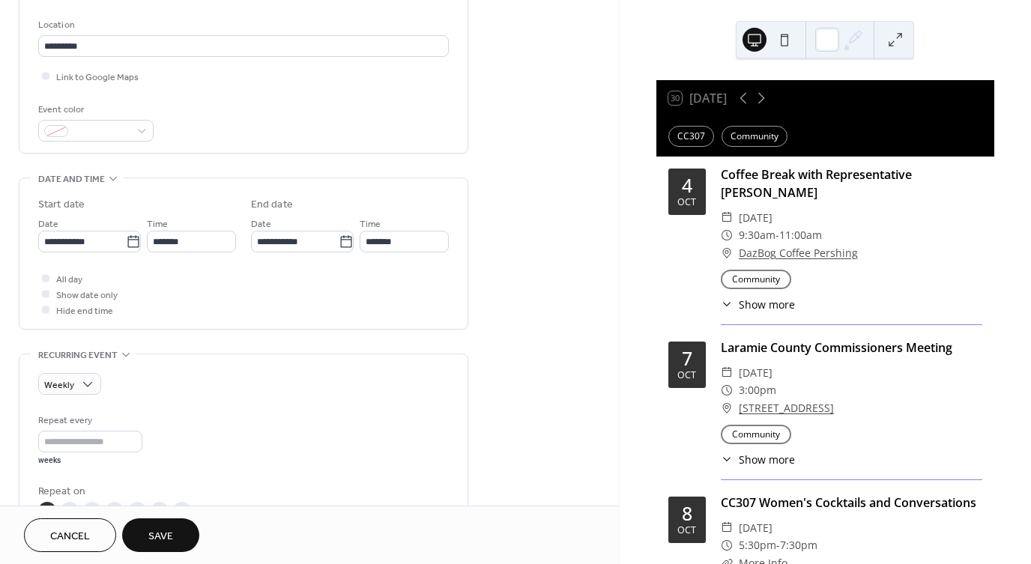
type input "**********"
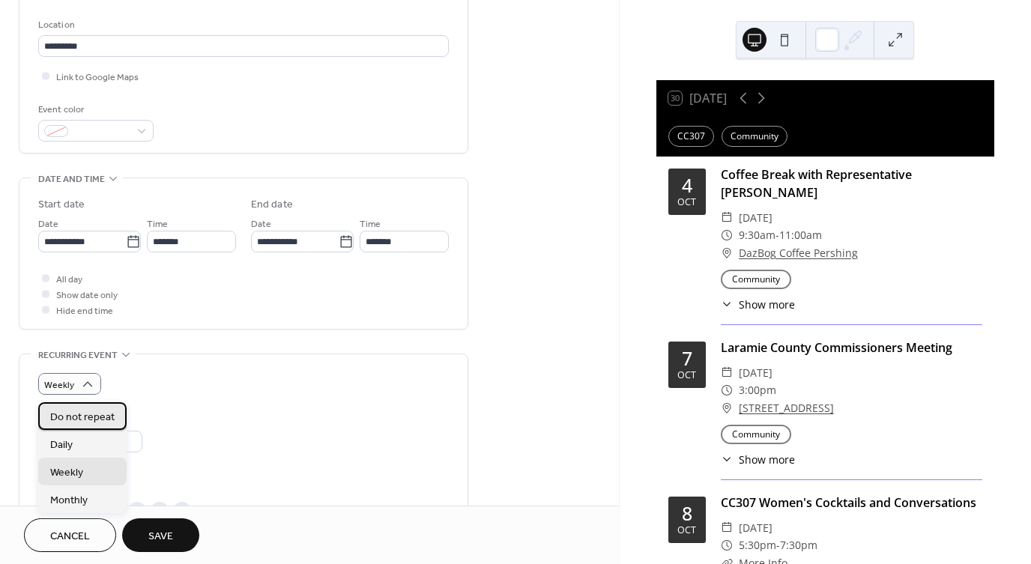
click at [85, 414] on span "Do not repeat" at bounding box center [82, 418] width 64 height 16
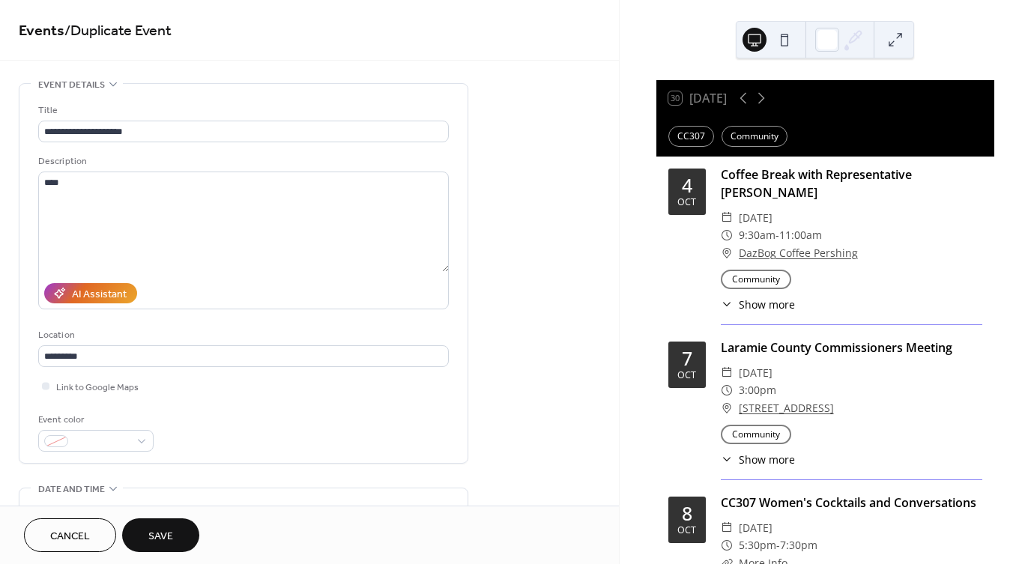
scroll to position [0, 0]
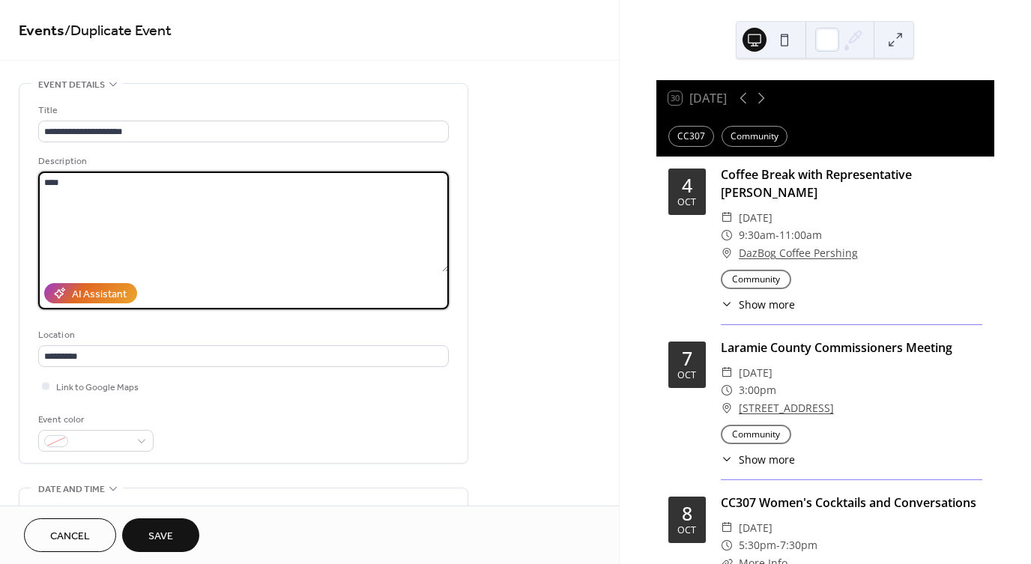
click at [60, 179] on textarea "***" at bounding box center [243, 222] width 411 height 100
type textarea "**********"
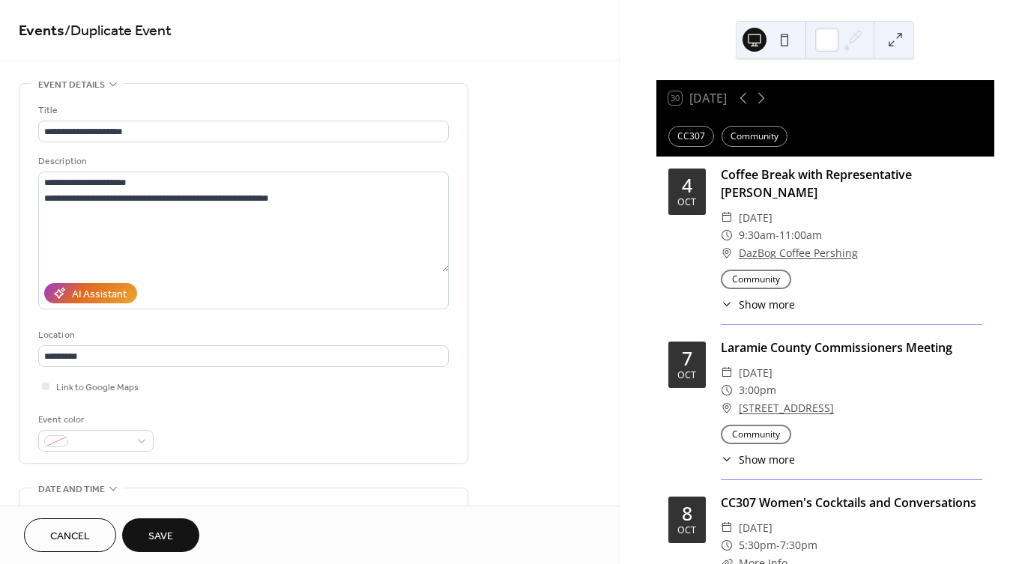
click at [171, 533] on span "Save" at bounding box center [160, 537] width 25 height 16
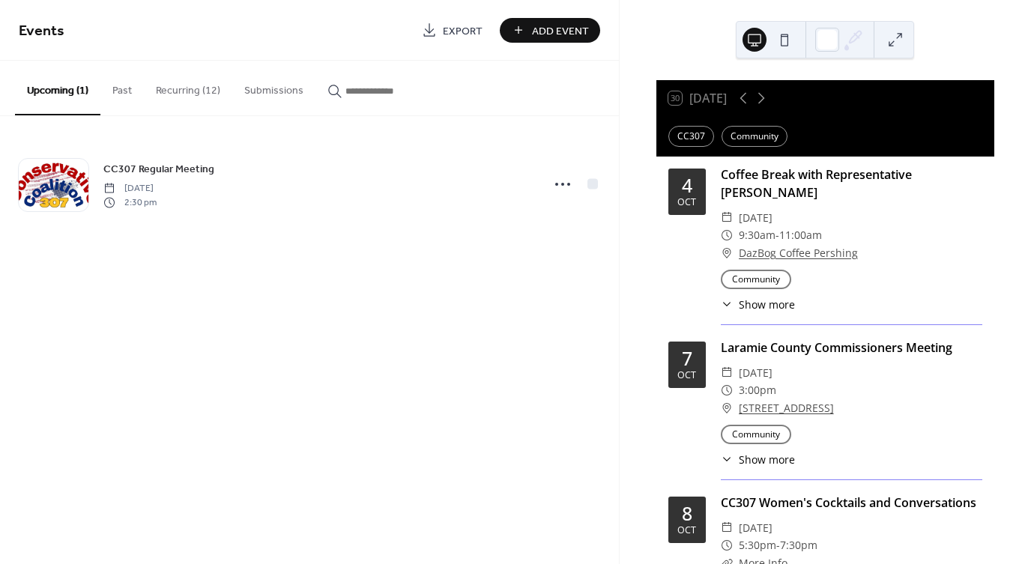
click at [179, 89] on button "Recurring (12)" at bounding box center [188, 87] width 88 height 53
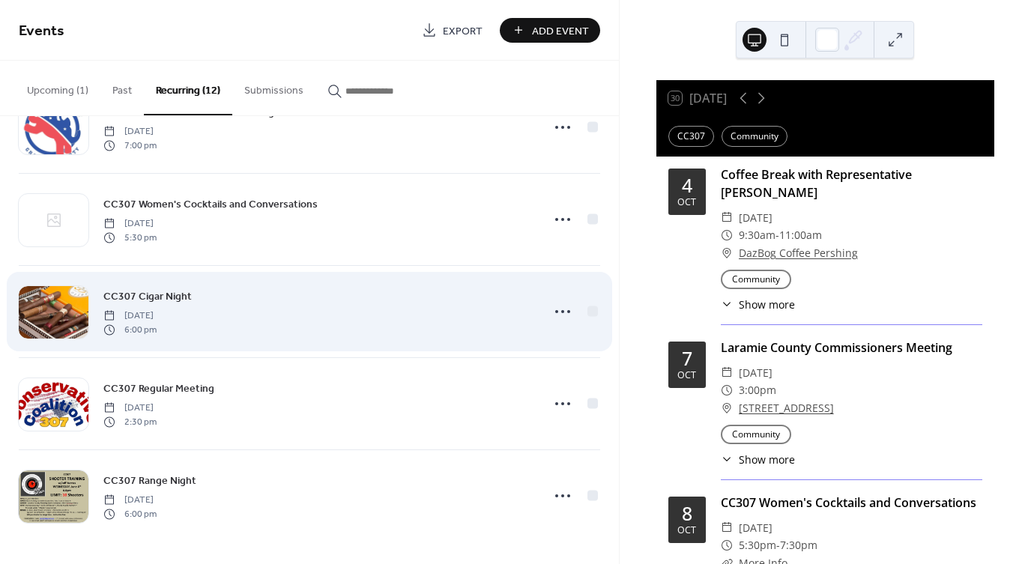
scroll to position [701, 0]
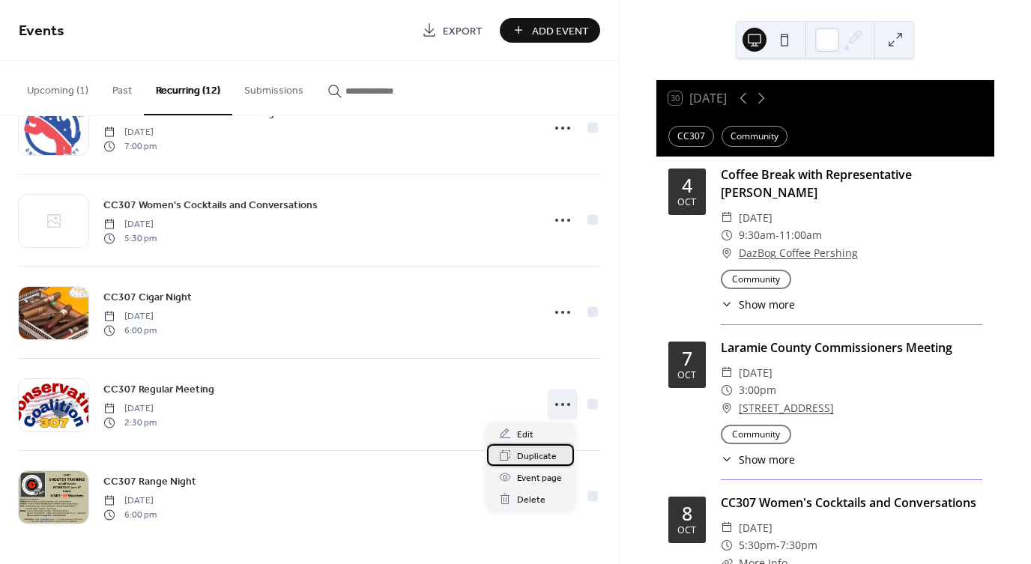
click at [533, 457] on span "Duplicate" at bounding box center [537, 457] width 40 height 16
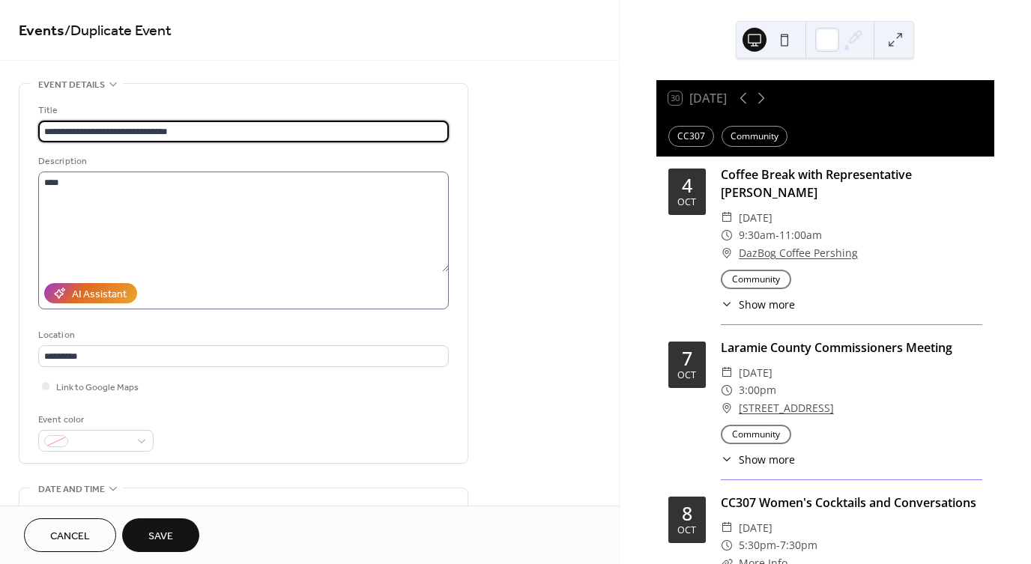
type input "**********"
click at [64, 187] on textarea "***" at bounding box center [243, 222] width 411 height 100
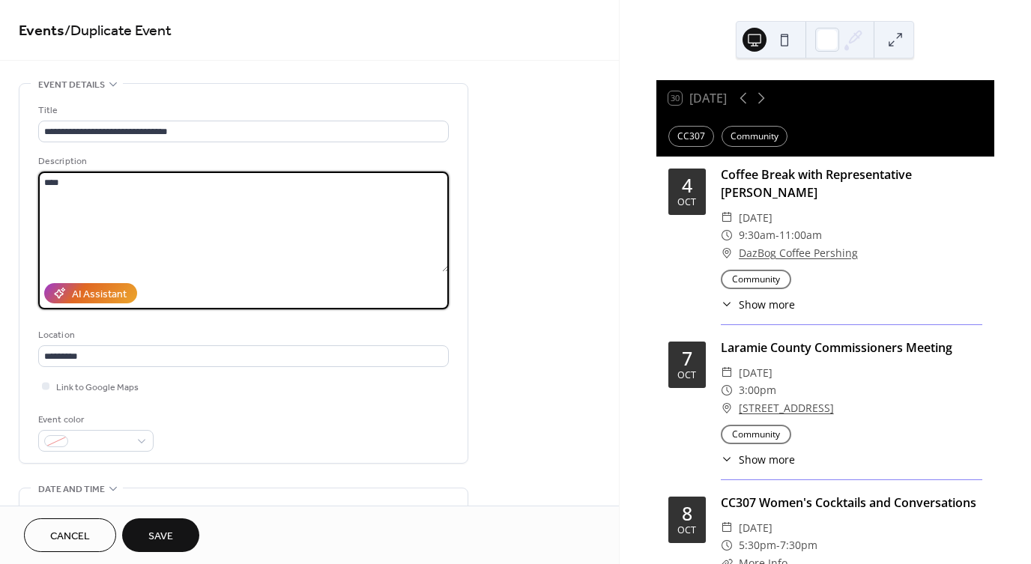
click at [64, 187] on textarea "***" at bounding box center [243, 222] width 411 height 100
type textarea "**********"
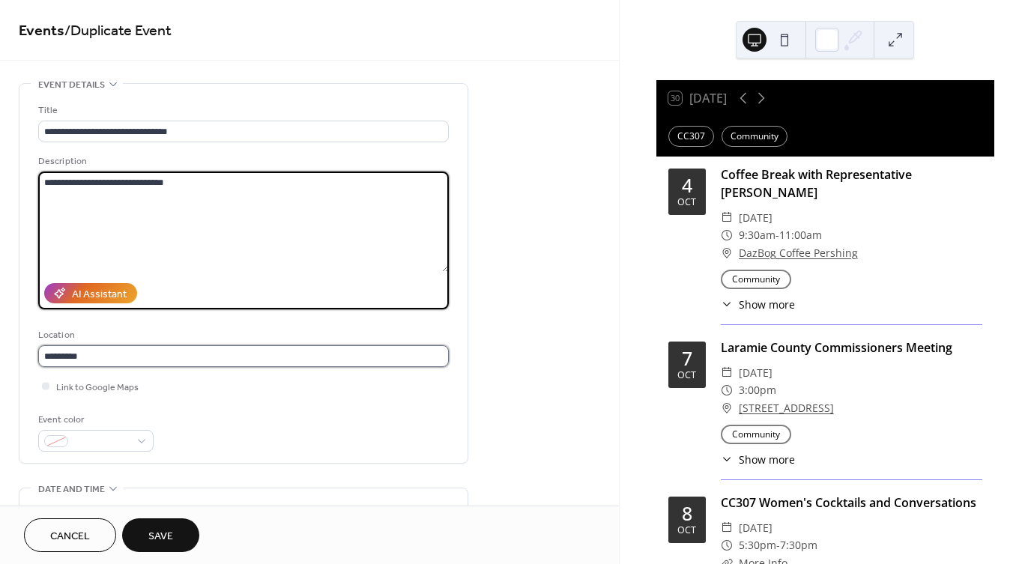
click at [162, 360] on input "*********" at bounding box center [243, 356] width 411 height 22
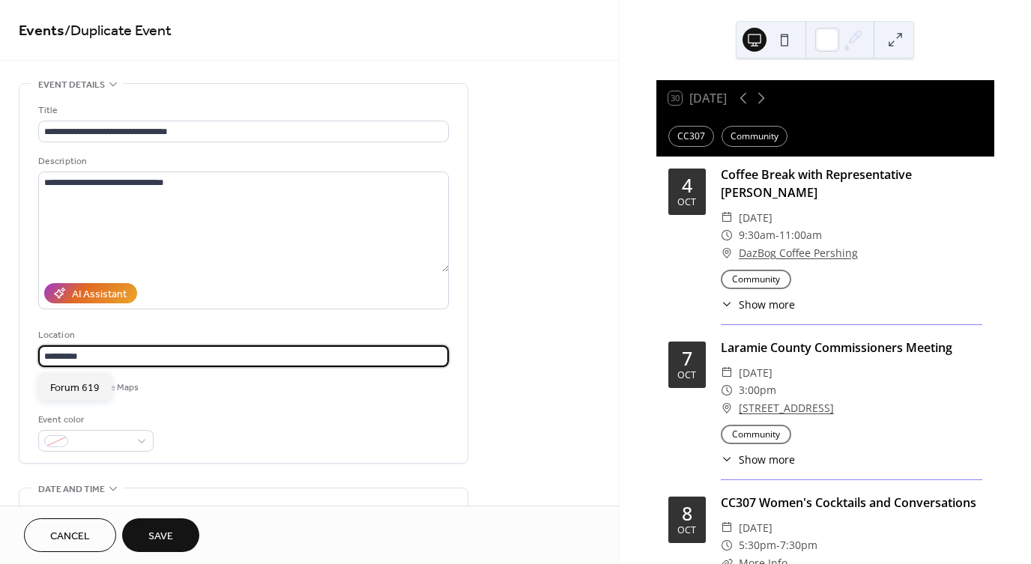
click at [162, 360] on input "*********" at bounding box center [243, 356] width 411 height 22
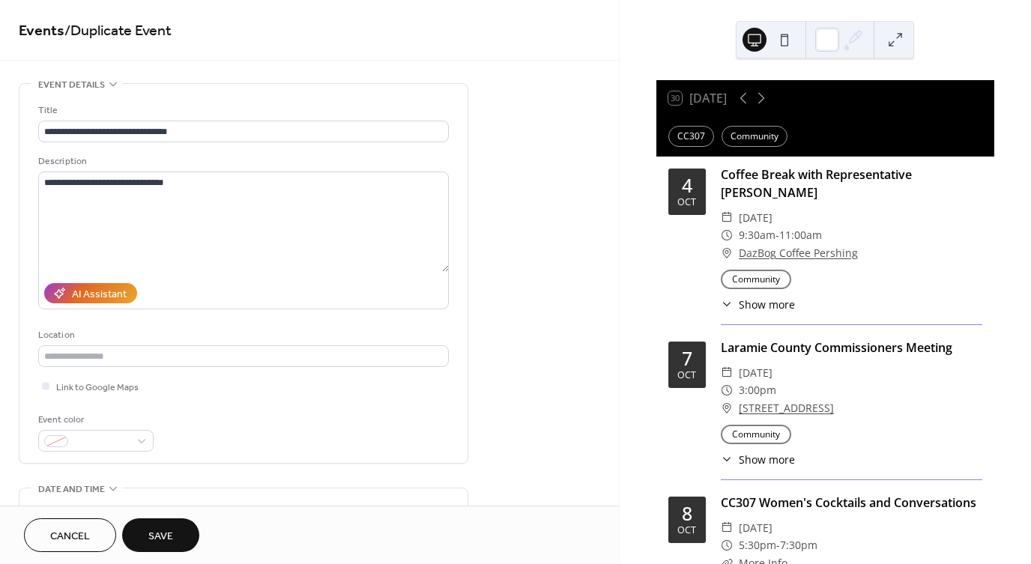
click at [300, 413] on div "**********" at bounding box center [243, 277] width 411 height 349
click at [45, 387] on icon at bounding box center [45, 386] width 4 height 4
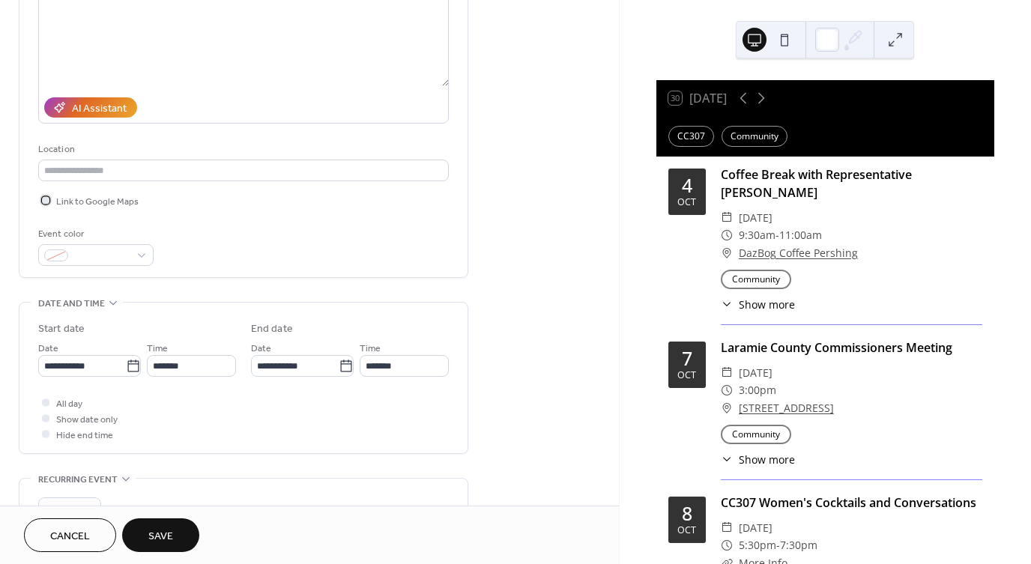
scroll to position [185, 0]
click at [129, 371] on icon at bounding box center [133, 367] width 15 height 15
click at [126, 371] on input "**********" at bounding box center [82, 367] width 88 height 22
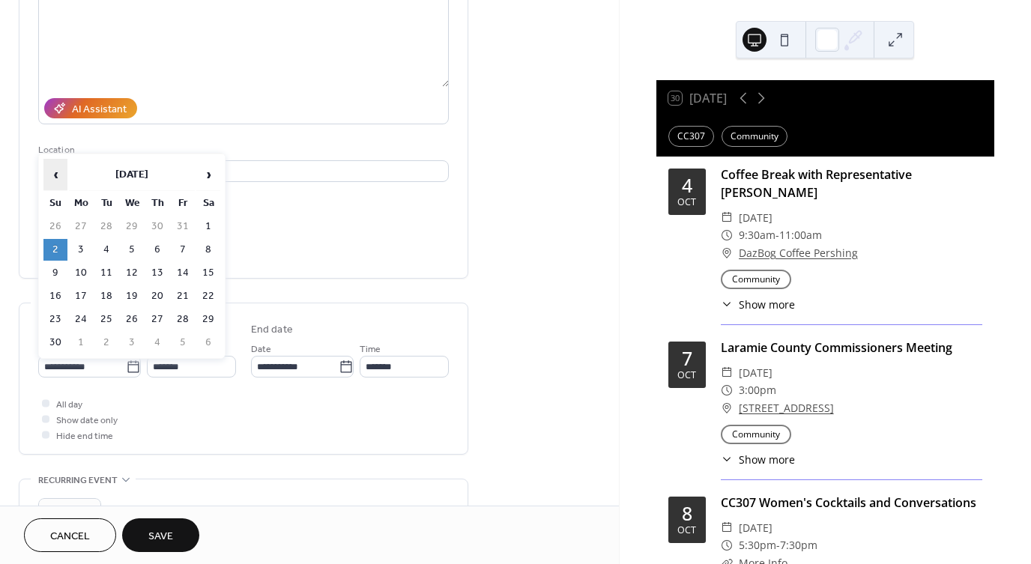
click at [56, 175] on span "‹" at bounding box center [55, 175] width 22 height 30
click at [57, 317] on td "26" at bounding box center [55, 320] width 24 height 22
type input "**********"
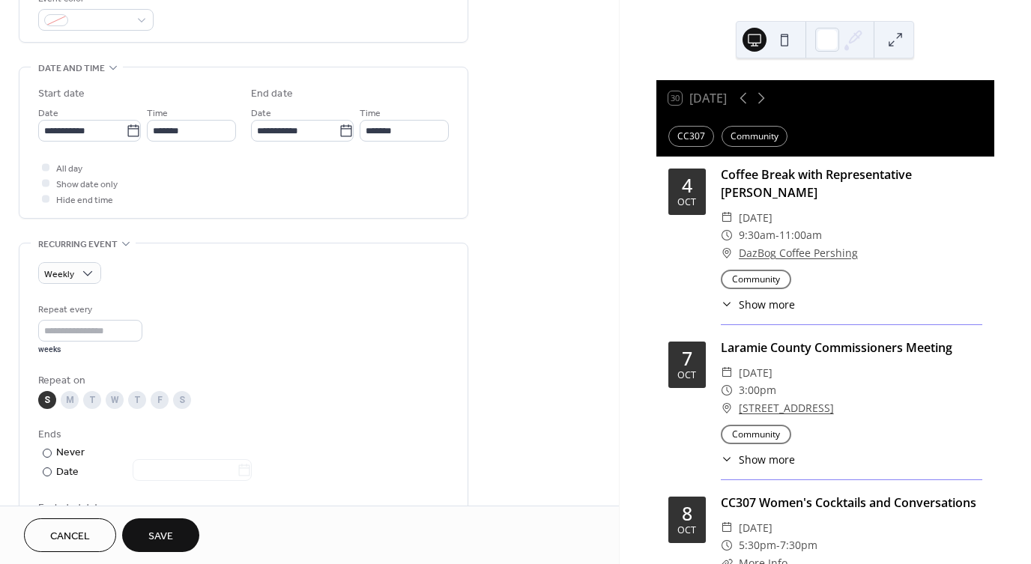
scroll to position [422, 0]
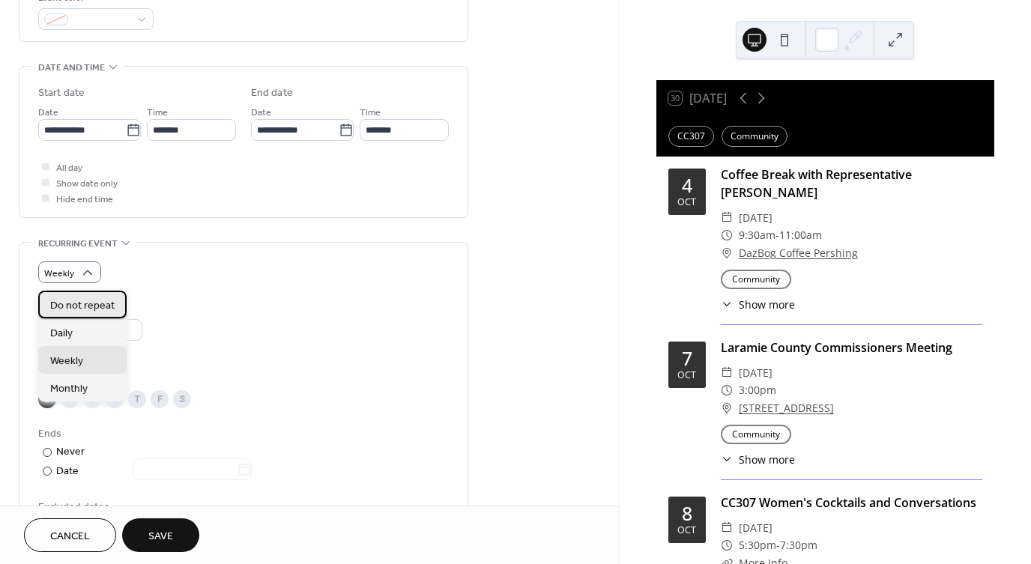
click at [88, 304] on span "Do not repeat" at bounding box center [82, 306] width 64 height 16
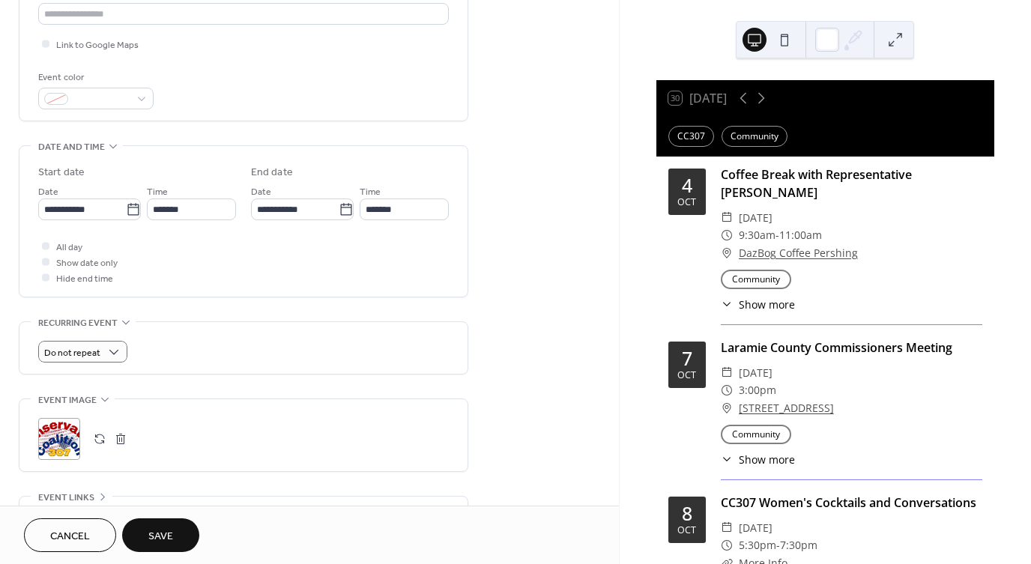
scroll to position [352, 0]
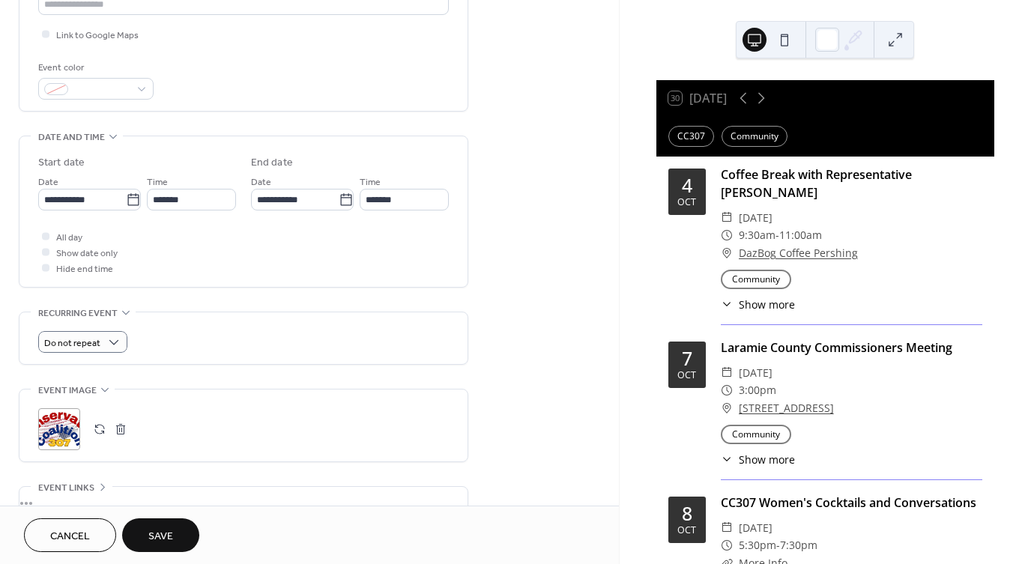
click at [181, 537] on button "Save" at bounding box center [160, 535] width 77 height 34
